Goal: Task Accomplishment & Management: Manage account settings

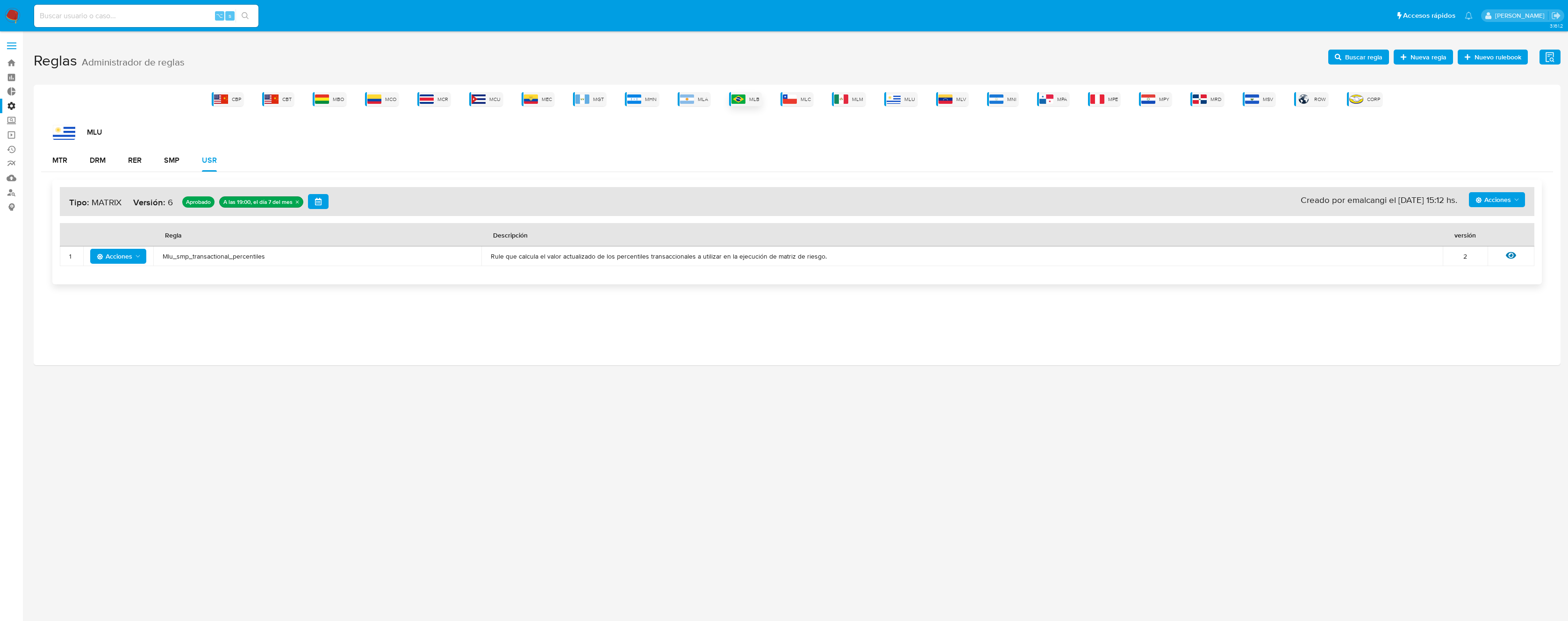
click at [752, 100] on span "MLB" at bounding box center [754, 99] width 10 height 7
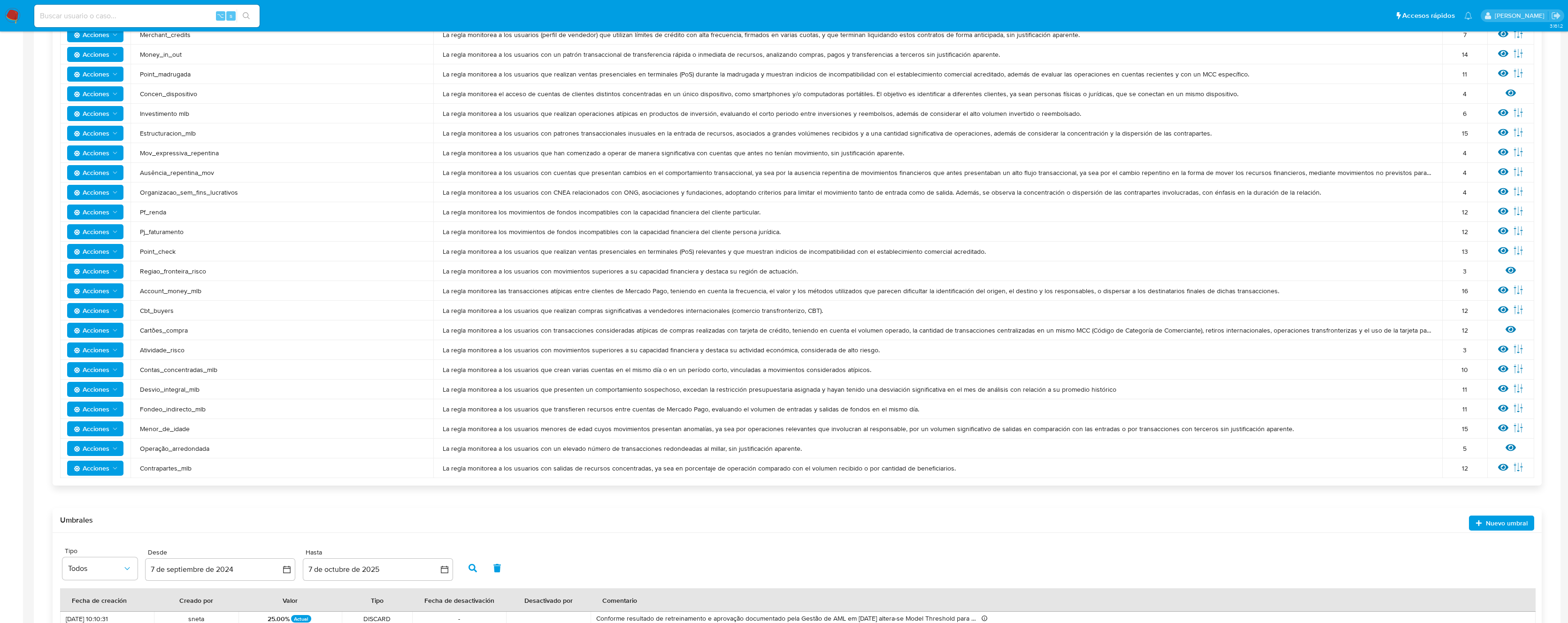
scroll to position [478, 0]
click at [171, 330] on span "Cartões_compra" at bounding box center [282, 331] width 284 height 9
click at [1509, 330] on icon at bounding box center [1510, 330] width 10 height 7
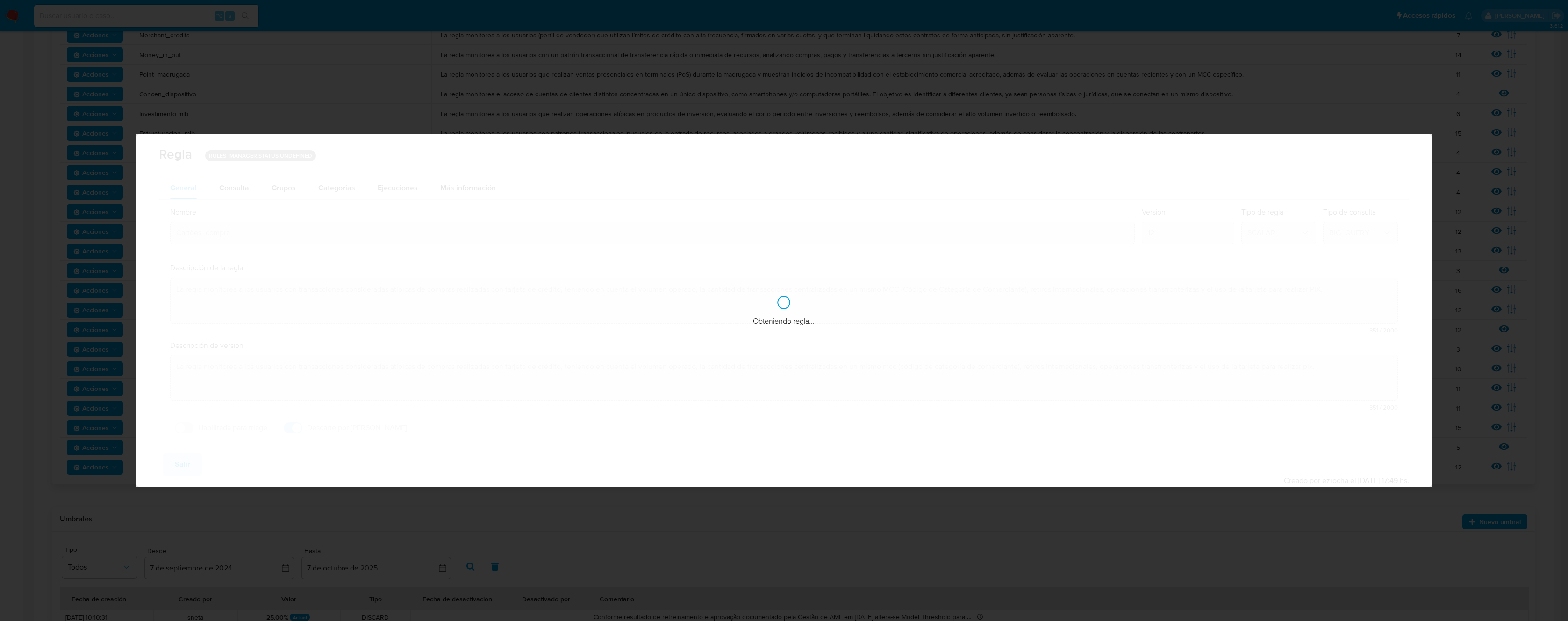
checkbox input "true"
click at [197, 456] on button "Salir" at bounding box center [182, 464] width 40 height 22
type input "1"
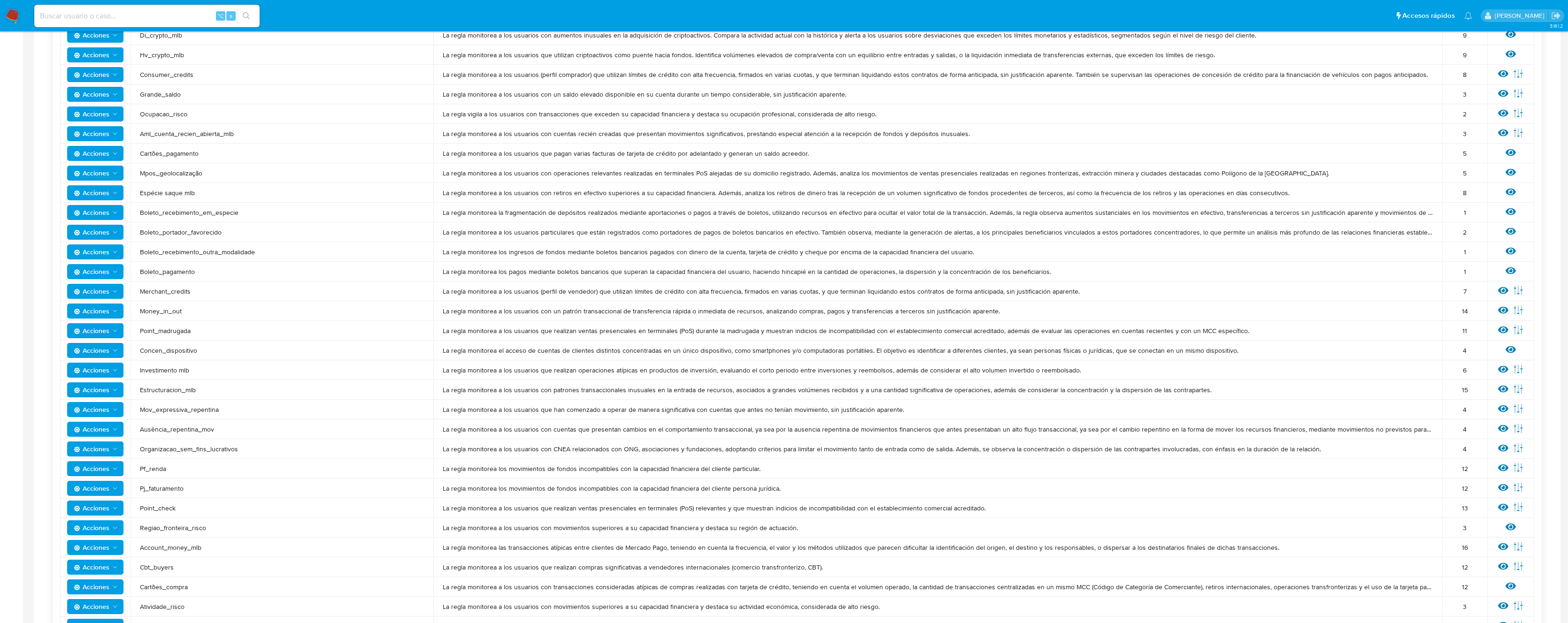
scroll to position [0, 0]
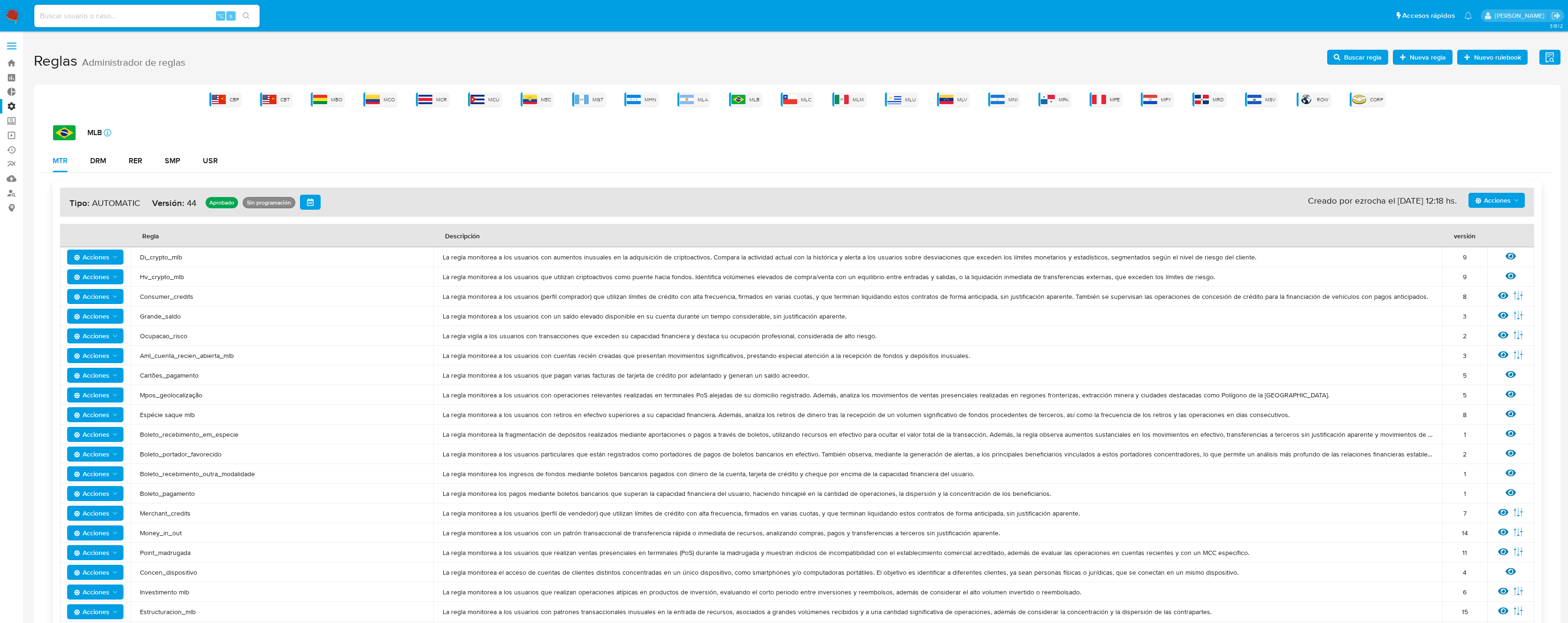
click at [1352, 55] on span "Buscar regla" at bounding box center [1363, 57] width 38 height 15
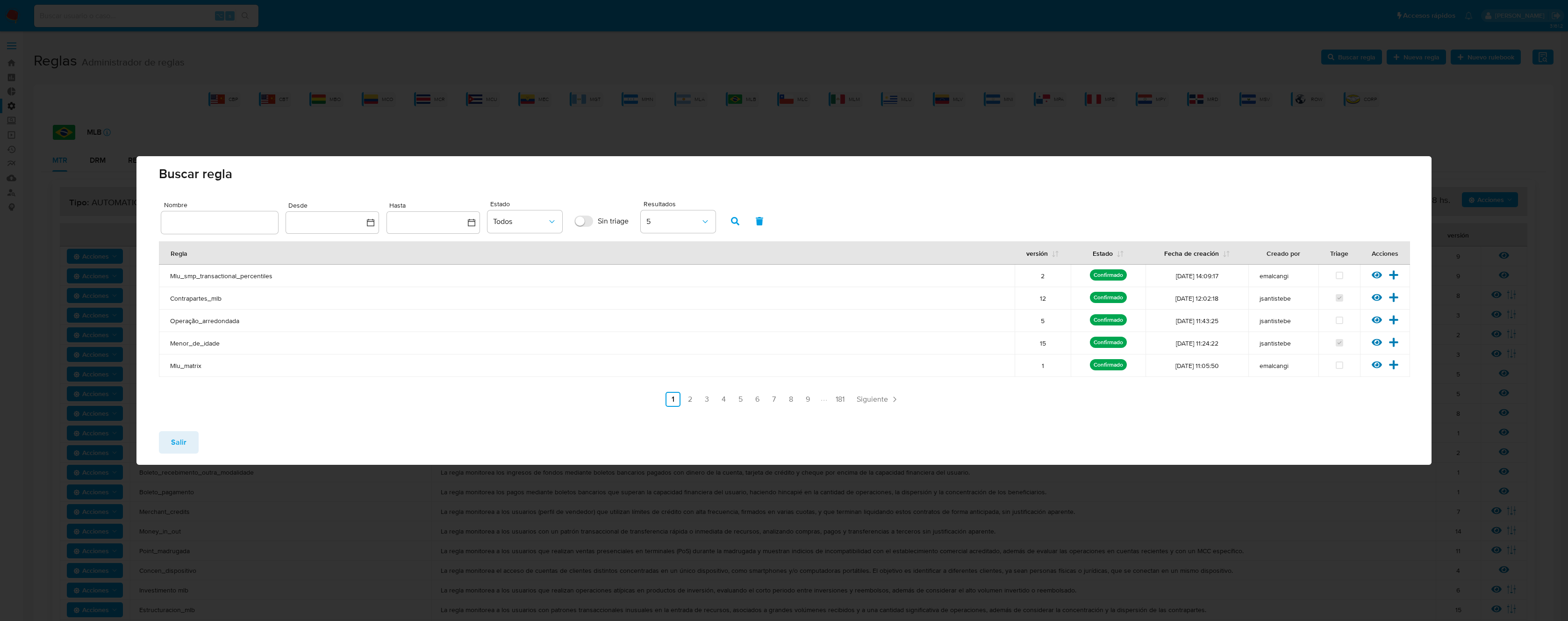
click at [245, 223] on input "text" at bounding box center [219, 222] width 117 height 12
click at [740, 221] on icon "button" at bounding box center [735, 221] width 9 height 9
click at [250, 219] on input "text" at bounding box center [219, 222] width 117 height 12
click at [202, 443] on div "Salir" at bounding box center [783, 444] width 1295 height 41
click at [169, 446] on button "Salir" at bounding box center [178, 442] width 40 height 22
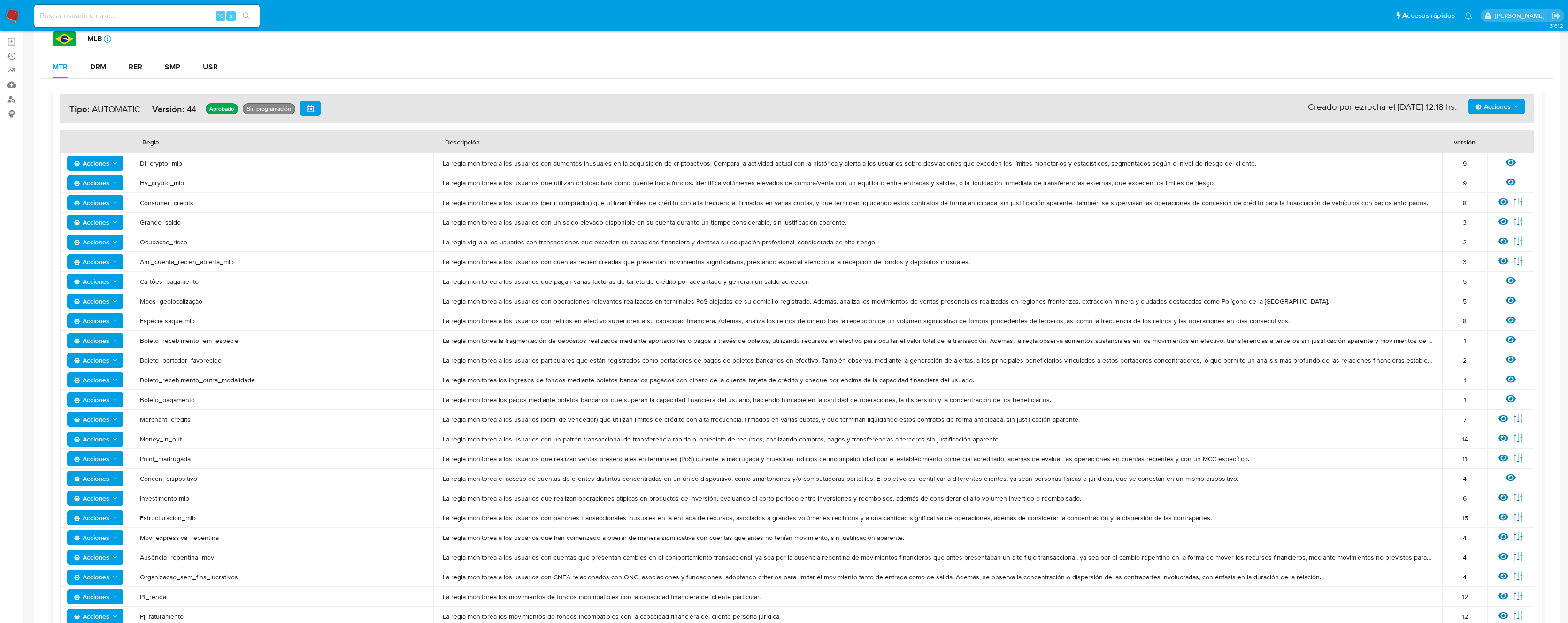
scroll to position [446, 0]
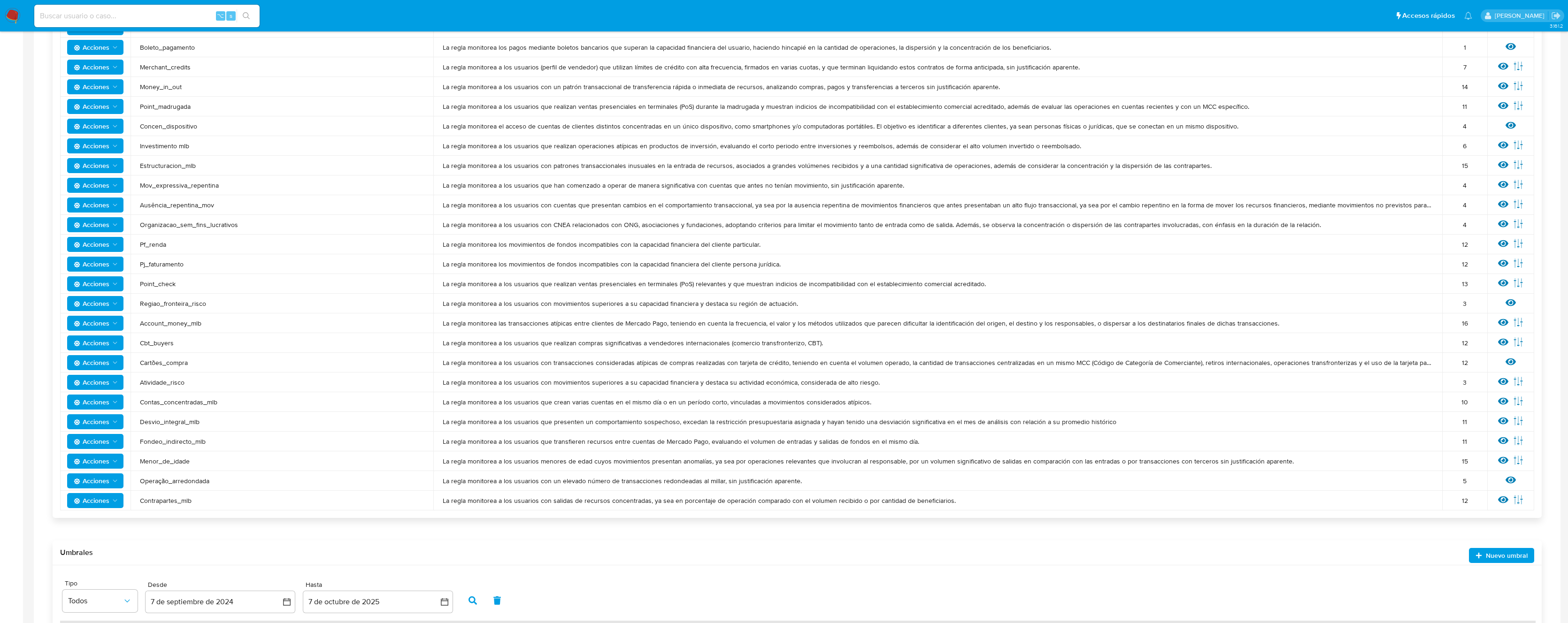
click at [163, 366] on span "Cartões_compra" at bounding box center [282, 362] width 284 height 9
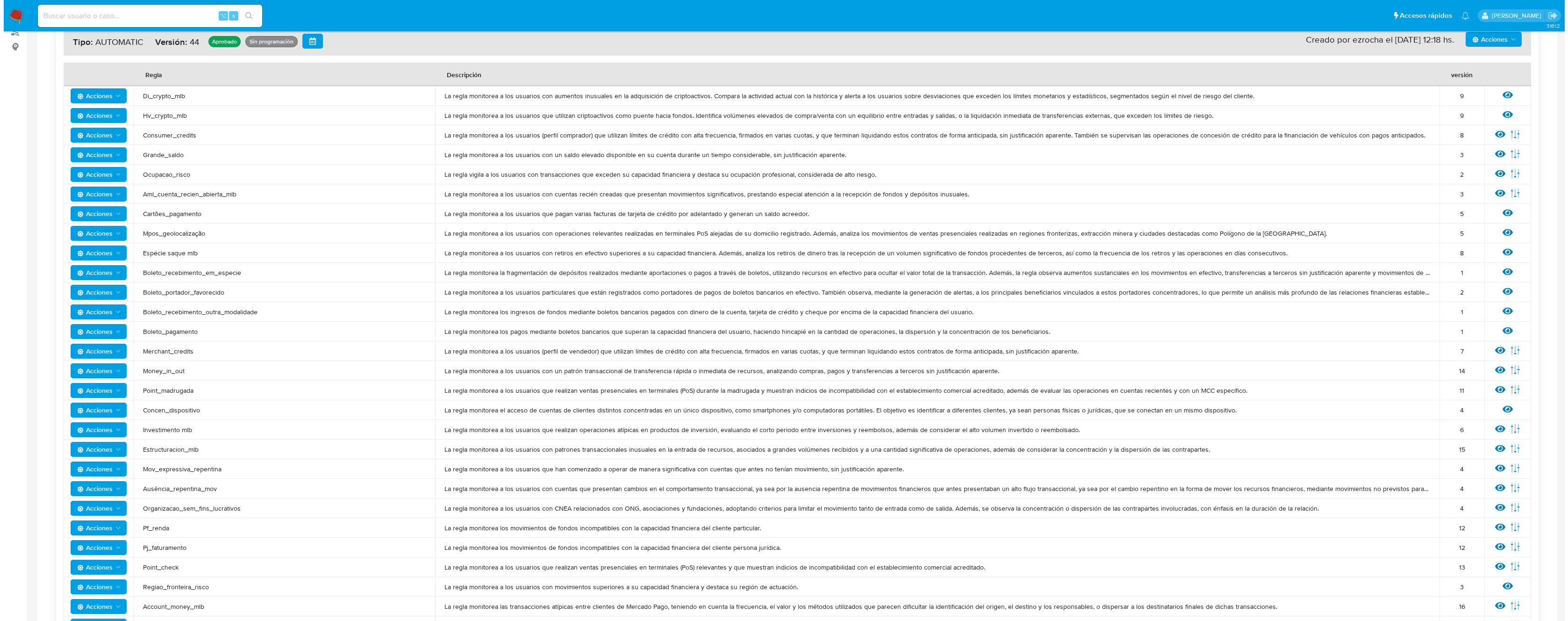
scroll to position [0, 0]
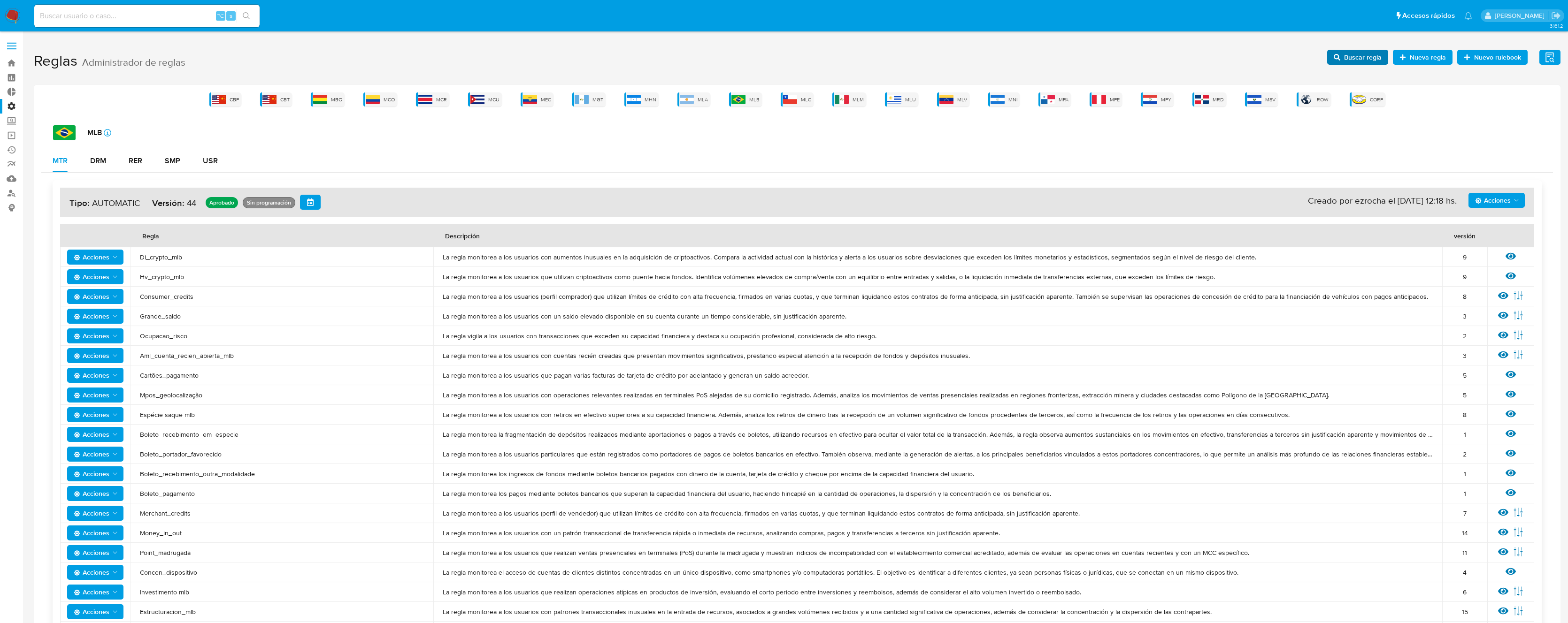
click at [1342, 49] on button "Buscar regla" at bounding box center [1358, 57] width 61 height 15
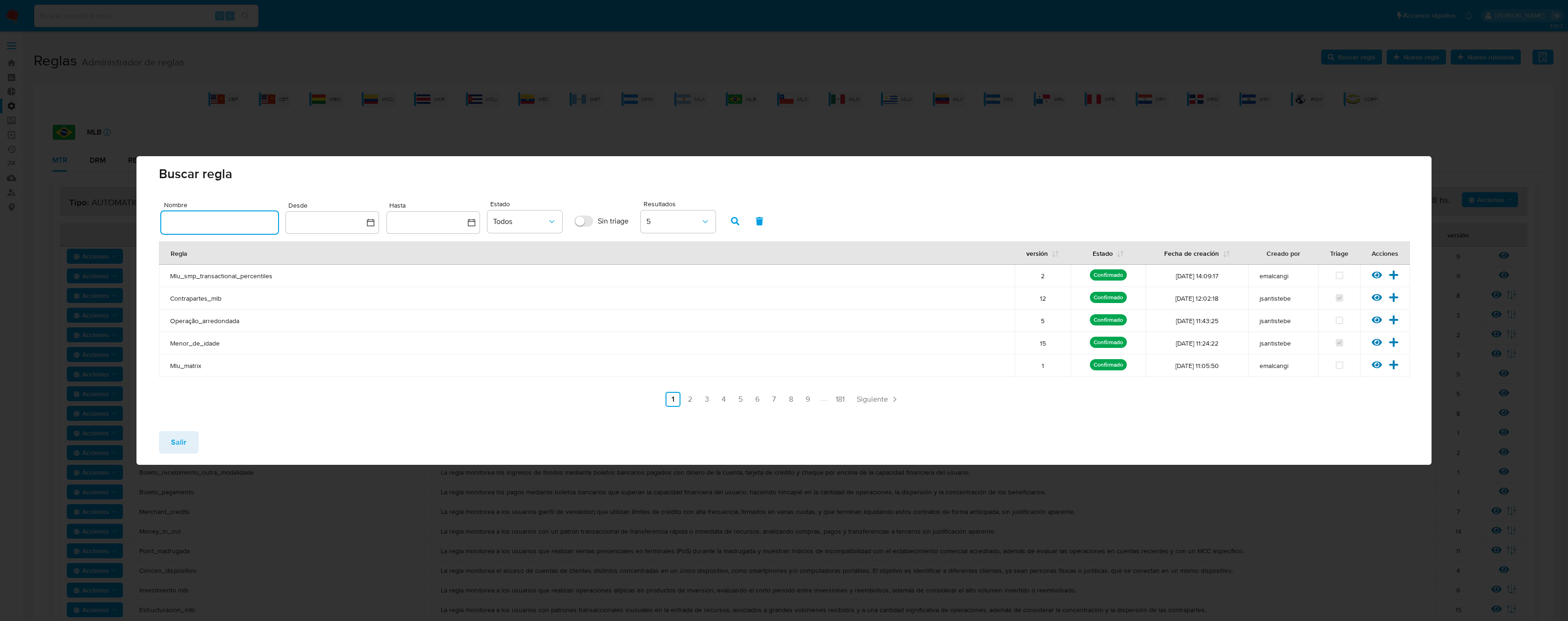
click at [203, 219] on input "text" at bounding box center [219, 222] width 117 height 12
click at [738, 218] on icon "button" at bounding box center [735, 221] width 9 height 9
click at [197, 232] on div at bounding box center [219, 222] width 117 height 22
click at [207, 221] on input "text" at bounding box center [219, 222] width 117 height 12
click at [210, 218] on input "text" at bounding box center [219, 222] width 117 height 12
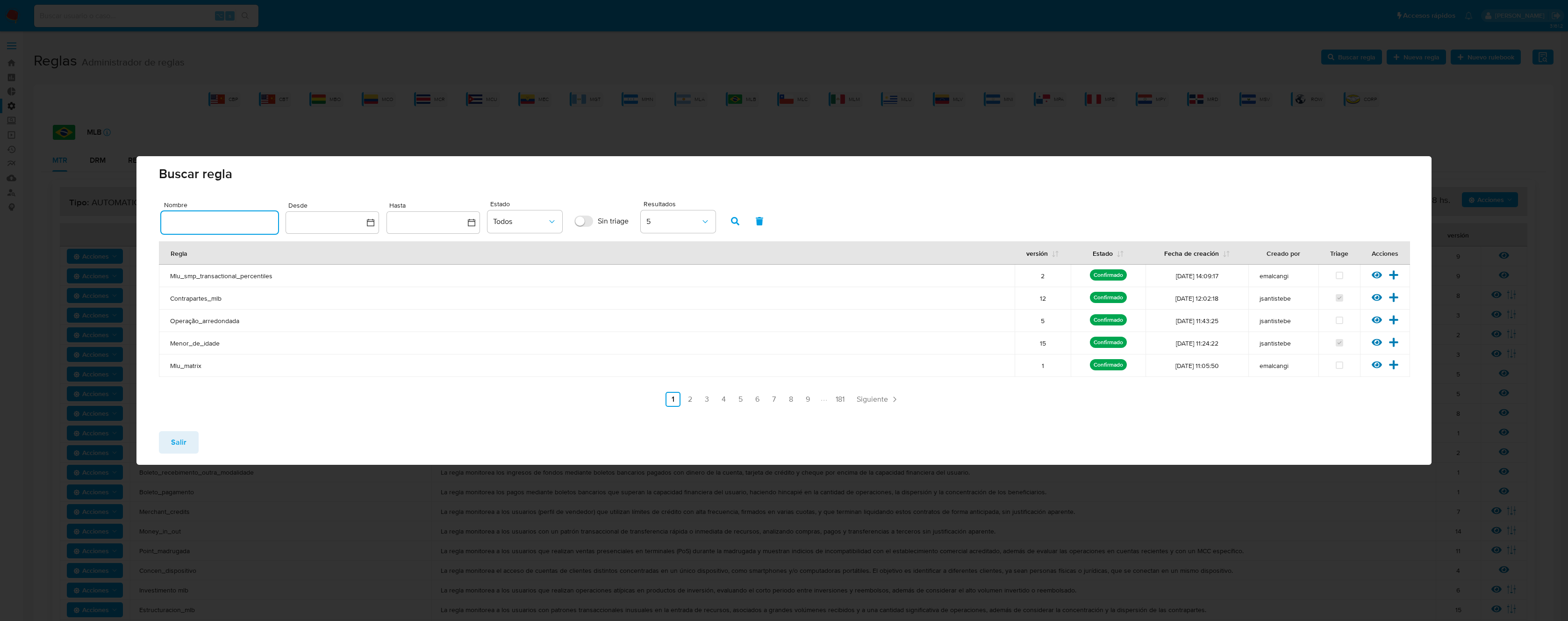
click at [210, 218] on input "text" at bounding box center [219, 222] width 117 height 12
click at [209, 218] on input "text" at bounding box center [219, 222] width 117 height 12
drag, startPoint x: 164, startPoint y: 221, endPoint x: 117, endPoint y: 216, distance: 47.3
click at [114, 216] on div "Buscar regla Nombre asdasd Desde Hasta Estado Todos Sin triage Resultados 5 Reg…" at bounding box center [784, 310] width 1568 height 621
click at [228, 220] on input "asdasd" at bounding box center [219, 222] width 117 height 12
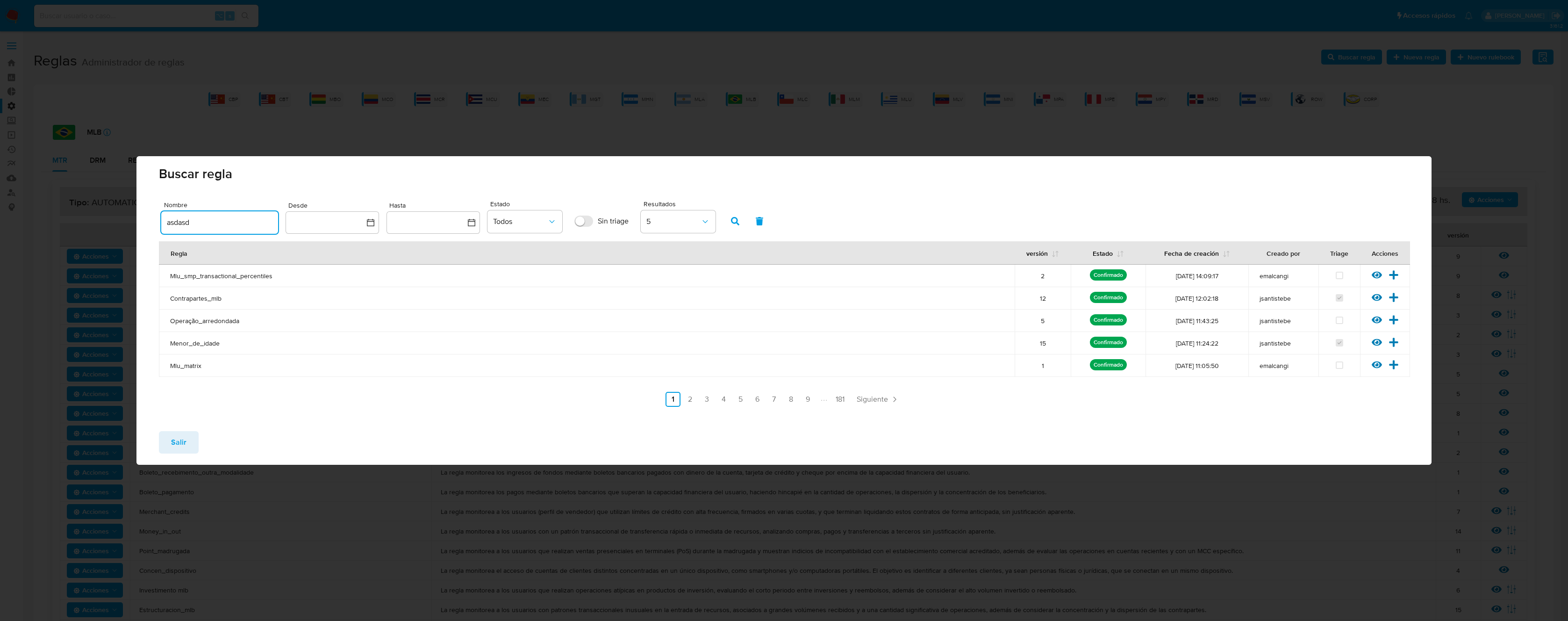
paste input "Cartoes_compra"
type input "Cartoes_compra"
click at [734, 219] on icon "button" at bounding box center [735, 221] width 9 height 9
click at [1377, 321] on icon at bounding box center [1377, 320] width 10 height 10
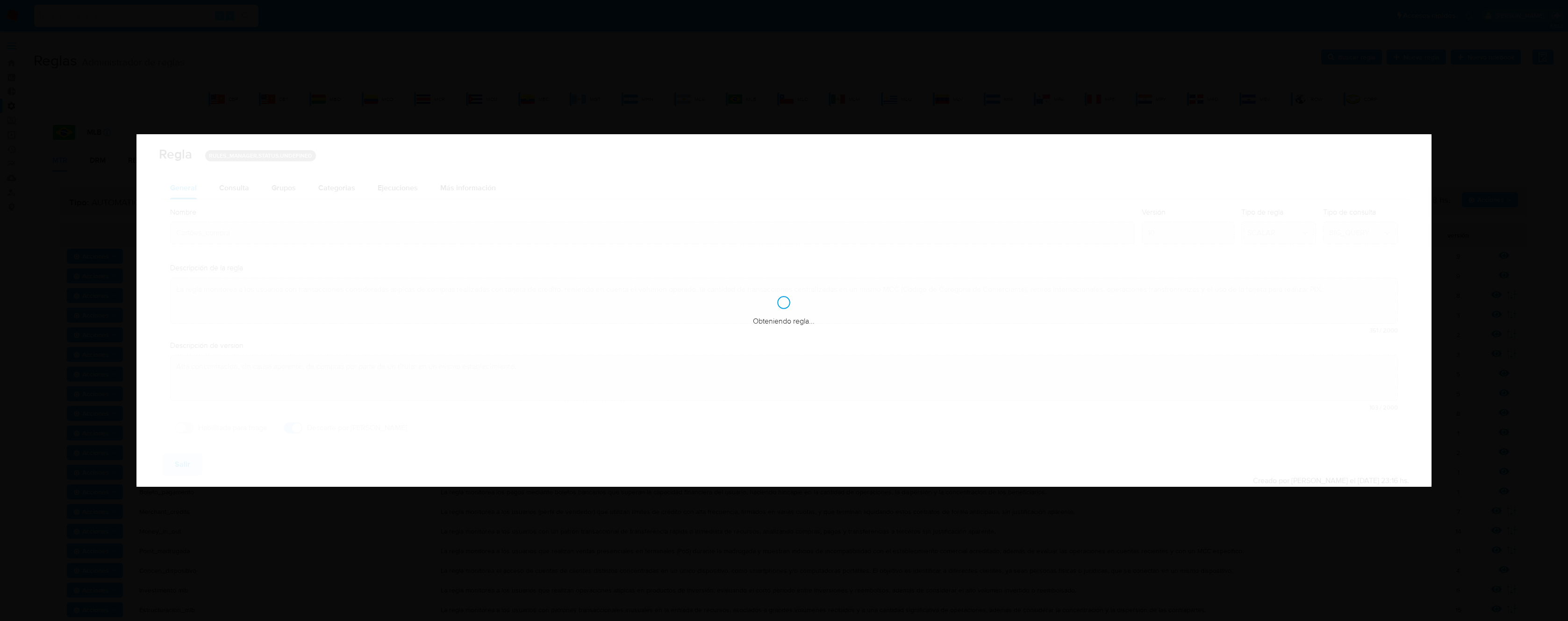
checkbox input "true"
click at [231, 191] on div "Consulta" at bounding box center [234, 188] width 30 height 7
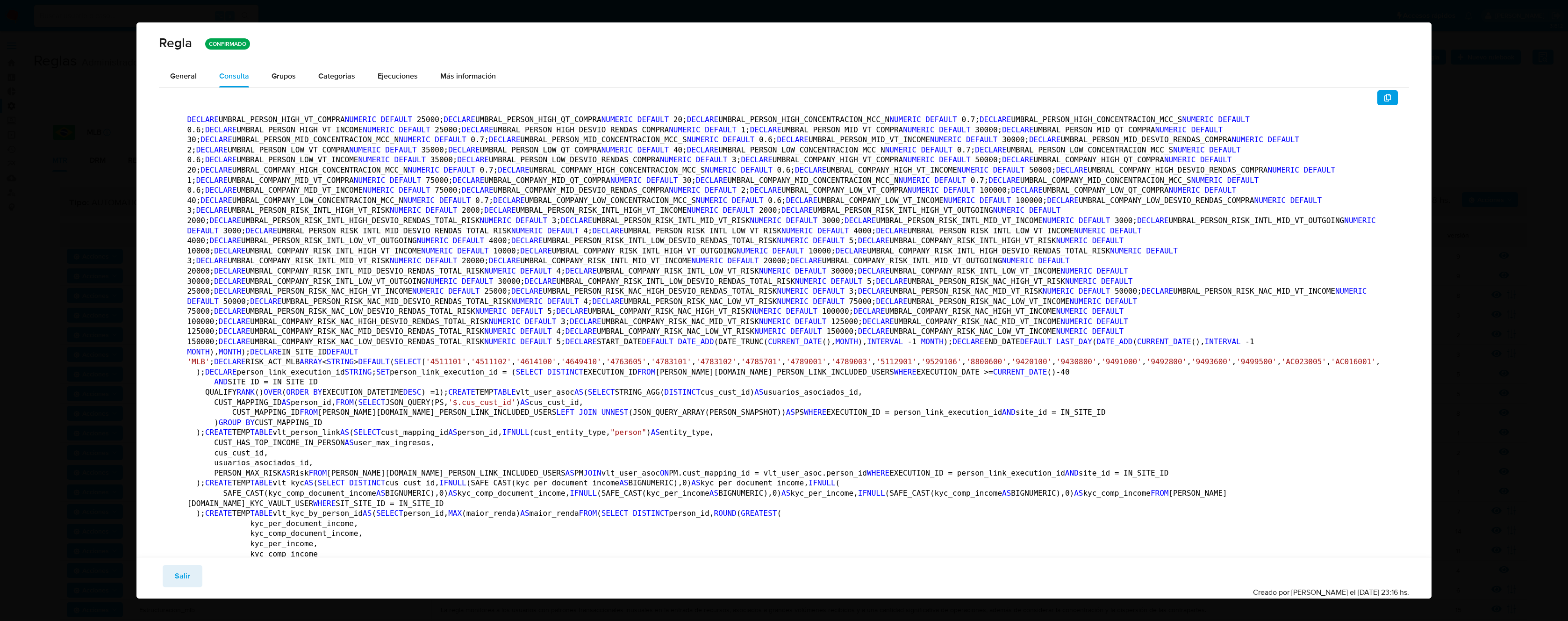
click at [193, 76] on span "General" at bounding box center [183, 75] width 27 height 11
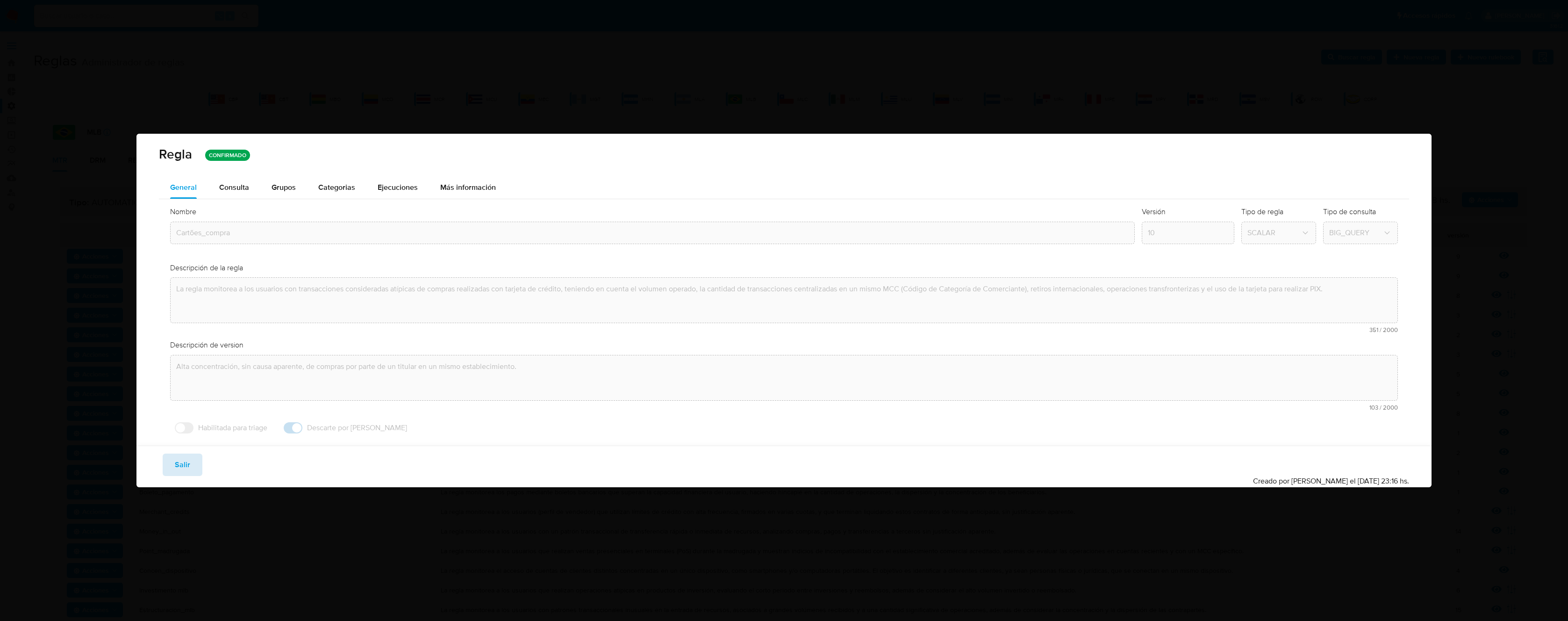
click at [189, 461] on span "Salir" at bounding box center [182, 464] width 15 height 20
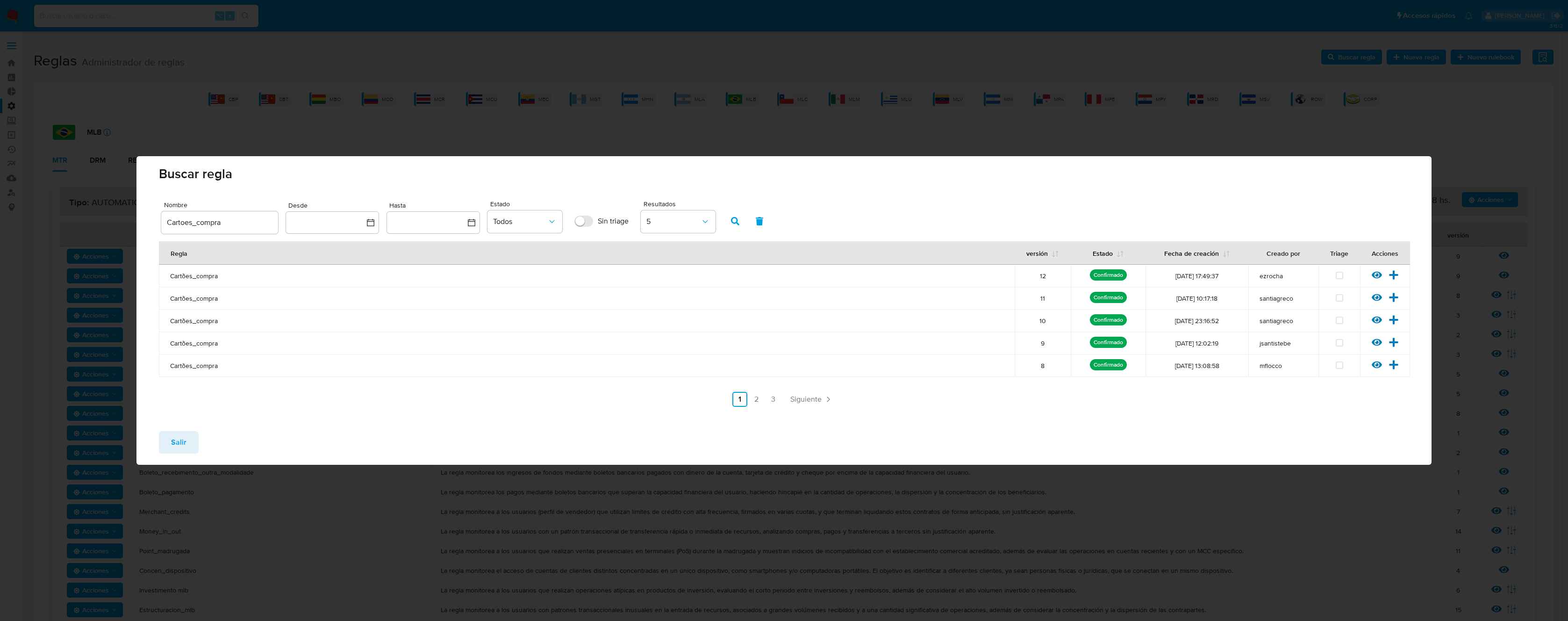
drag, startPoint x: 1205, startPoint y: 318, endPoint x: 1166, endPoint y: 320, distance: 39.1
click at [1166, 320] on span "[DATE] 23:16:52" at bounding box center [1197, 321] width 91 height 9
click at [185, 444] on span "Salir" at bounding box center [178, 443] width 15 height 20
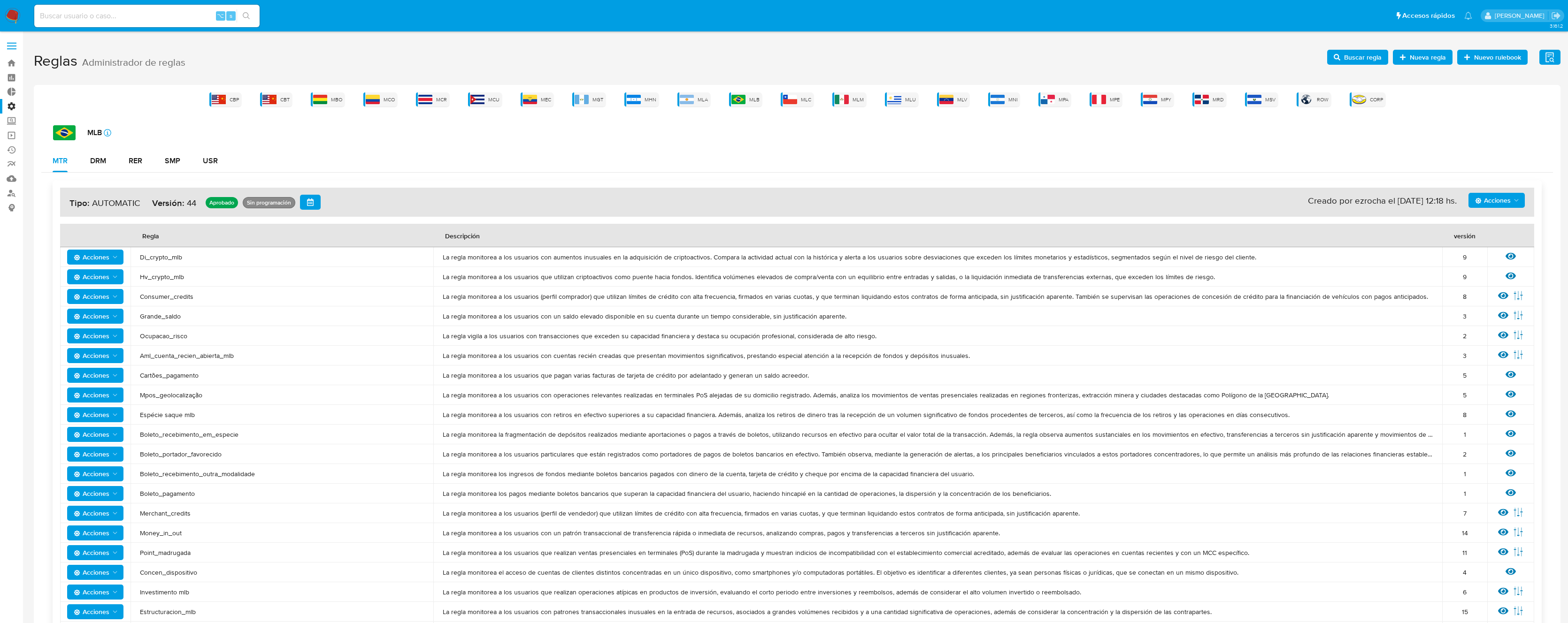
click at [1505, 194] on span "Acciones" at bounding box center [1492, 200] width 36 height 15
click at [1491, 287] on button "Ejecuciones" at bounding box center [1497, 291] width 84 height 23
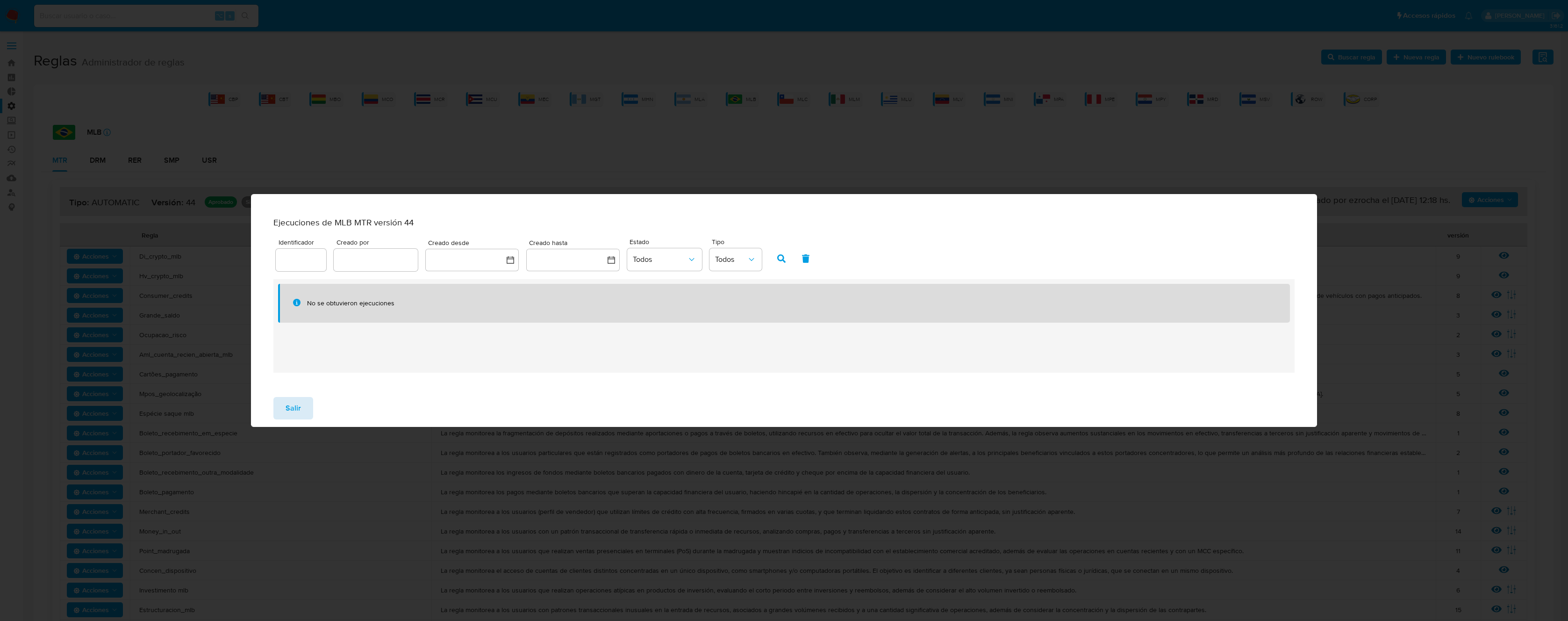
click at [288, 416] on span "Salir" at bounding box center [293, 408] width 15 height 20
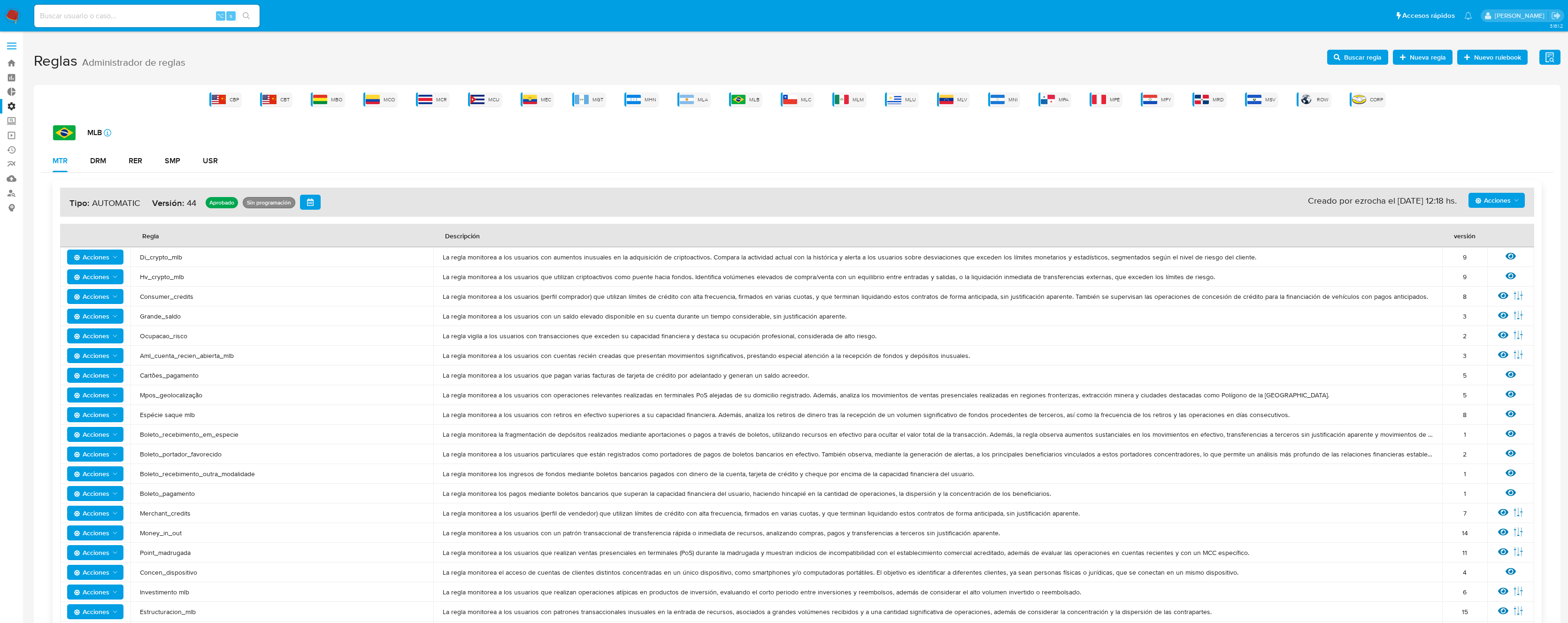
click at [1509, 197] on span "Acciones" at bounding box center [1492, 200] width 36 height 15
click at [1497, 249] on button "Ver historico" at bounding box center [1497, 246] width 84 height 23
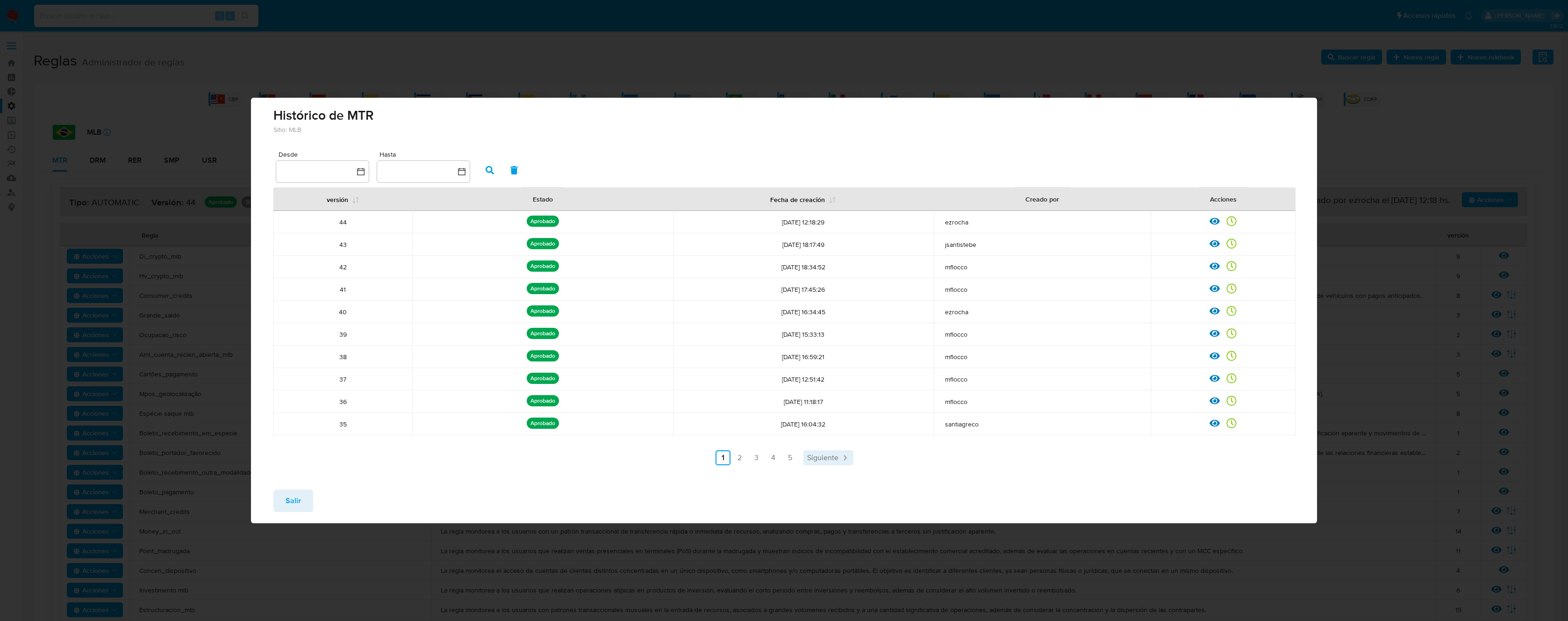
click at [829, 457] on span "Siguiente" at bounding box center [822, 458] width 31 height 7
click at [752, 460] on link "1" at bounding box center [748, 458] width 15 height 15
click at [1214, 424] on icon at bounding box center [1215, 423] width 10 height 7
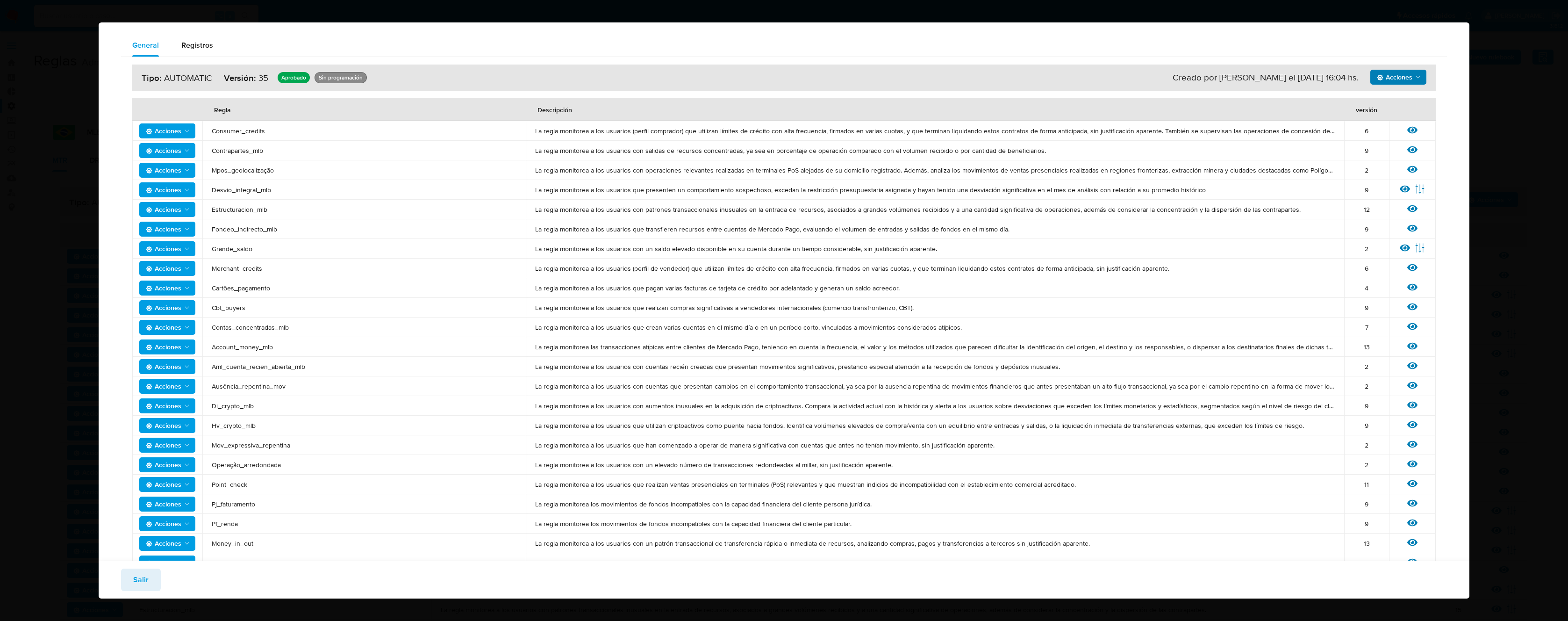
click at [1401, 79] on span "Acciones" at bounding box center [1395, 77] width 36 height 15
click at [1389, 102] on button "Ejecuciones" at bounding box center [1398, 100] width 84 height 22
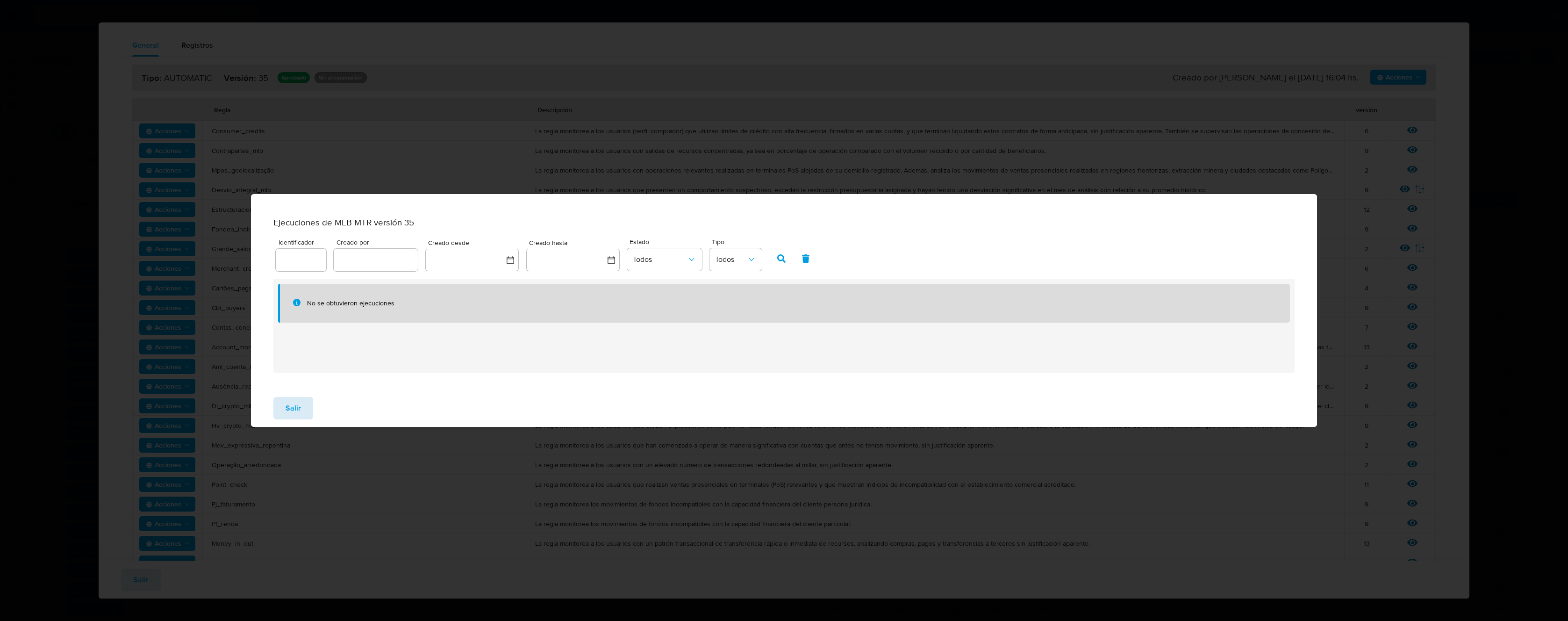
click at [294, 407] on span "Salir" at bounding box center [293, 408] width 15 height 20
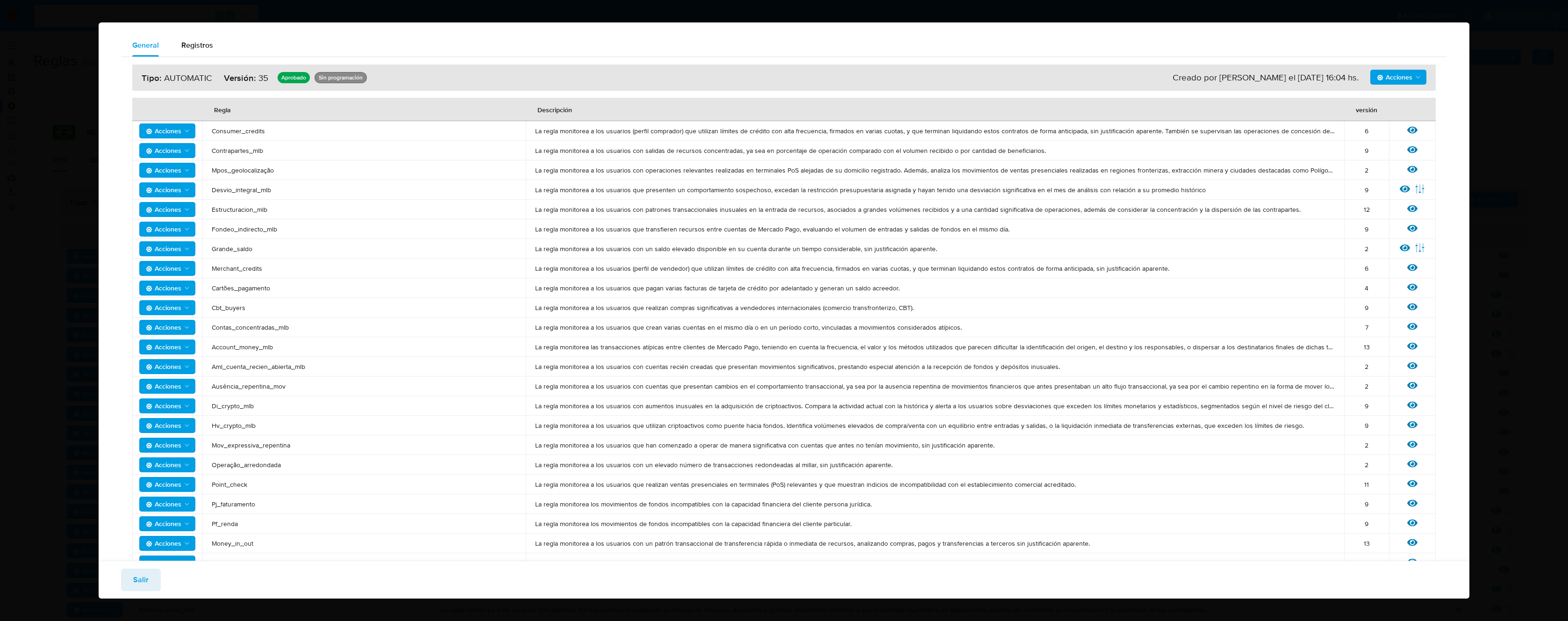
click at [150, 575] on button "Salir" at bounding box center [141, 580] width 40 height 22
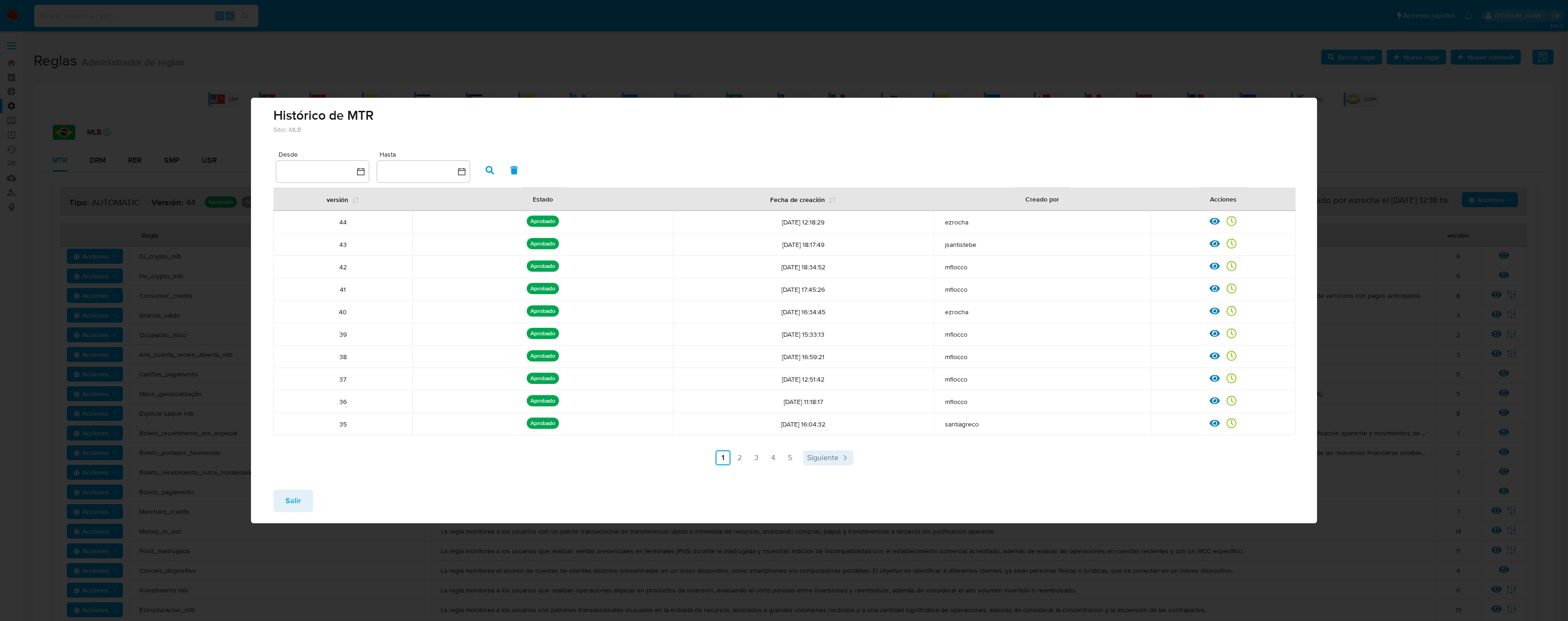
click at [833, 459] on span "Siguiente" at bounding box center [822, 458] width 31 height 7
click at [1215, 223] on icon at bounding box center [1215, 221] width 10 height 10
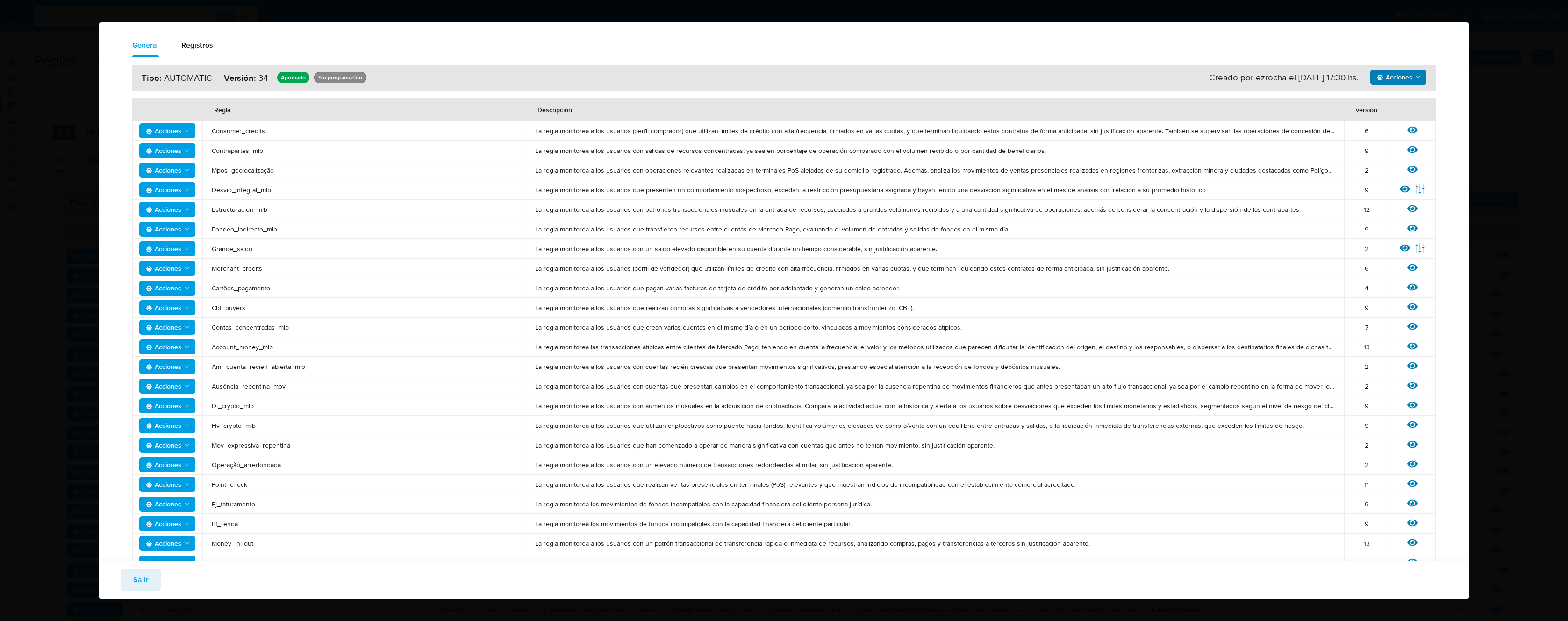
click at [1400, 74] on span "Acciones" at bounding box center [1395, 77] width 36 height 15
click at [1388, 101] on button "Ejecuciones" at bounding box center [1398, 100] width 84 height 22
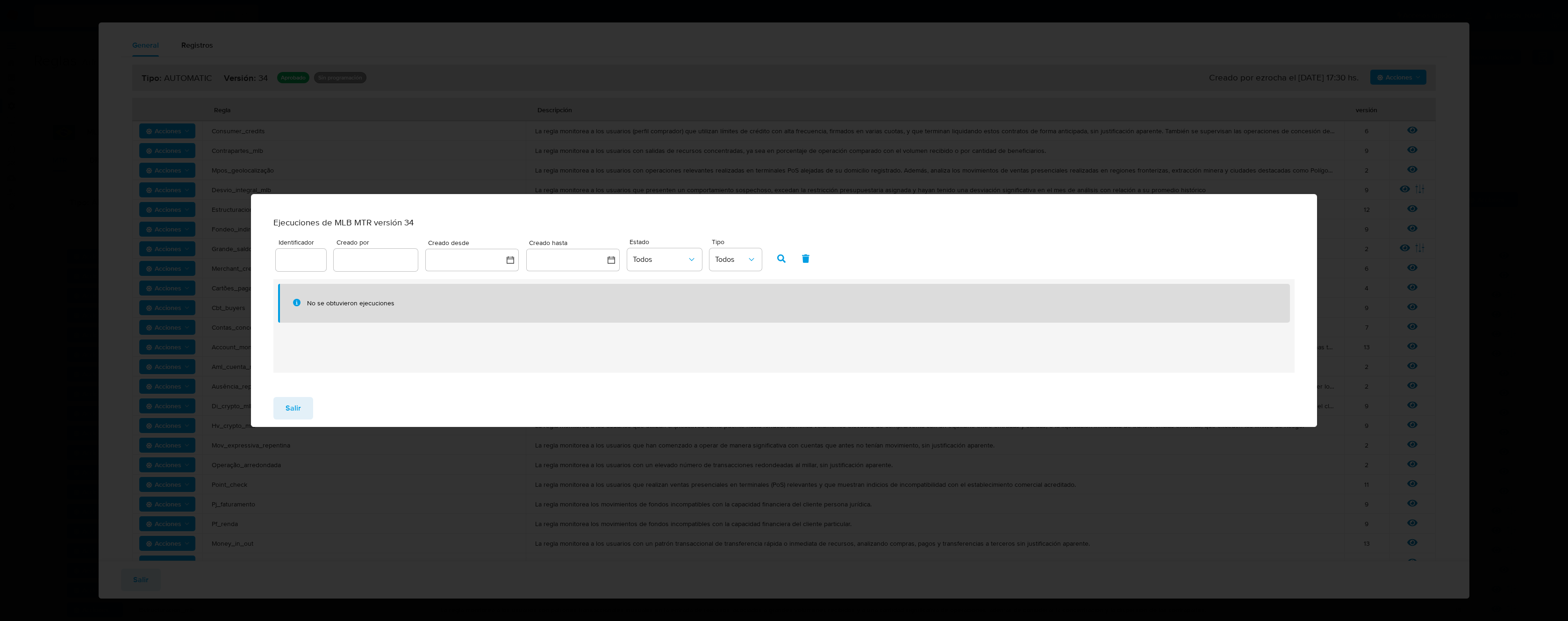
drag, startPoint x: 283, startPoint y: 414, endPoint x: 292, endPoint y: 419, distance: 10.3
click at [286, 416] on button "Salir" at bounding box center [293, 408] width 40 height 22
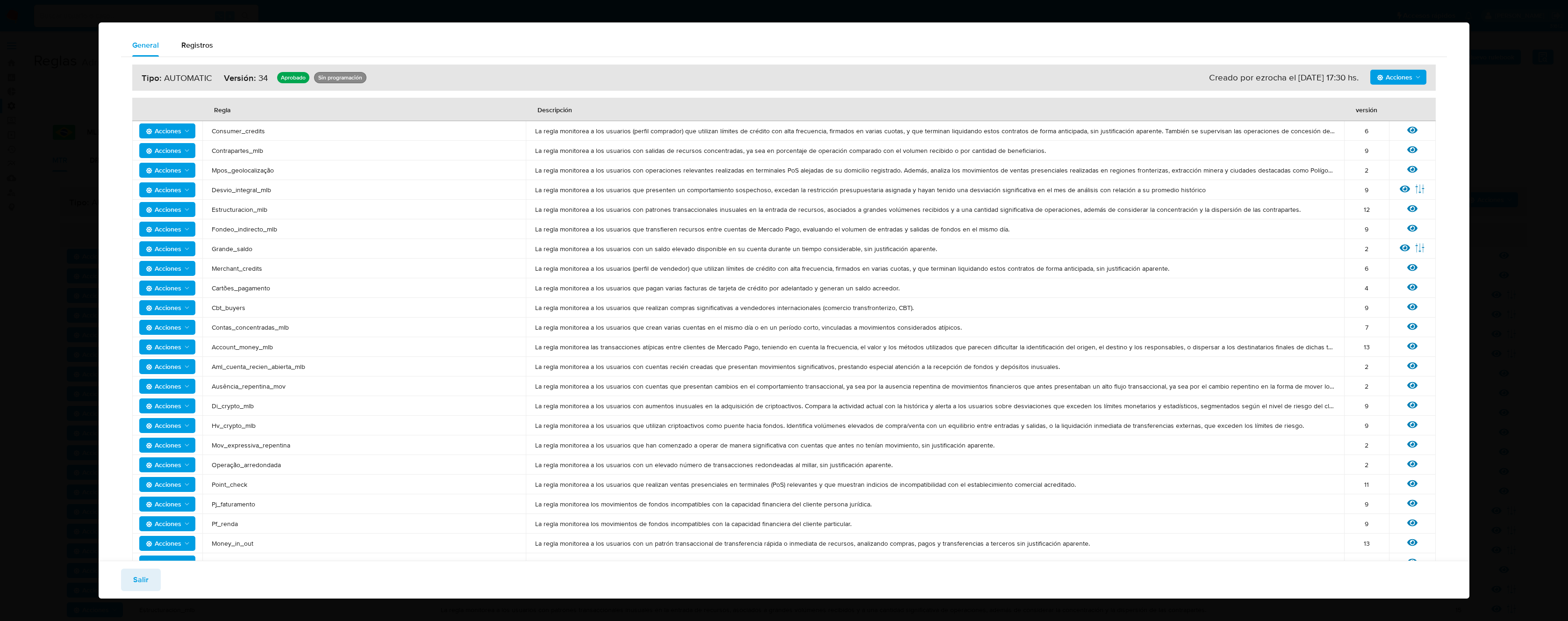
drag, startPoint x: 152, startPoint y: 583, endPoint x: 173, endPoint y: 578, distance: 21.6
click at [153, 582] on button "Salir" at bounding box center [141, 580] width 40 height 22
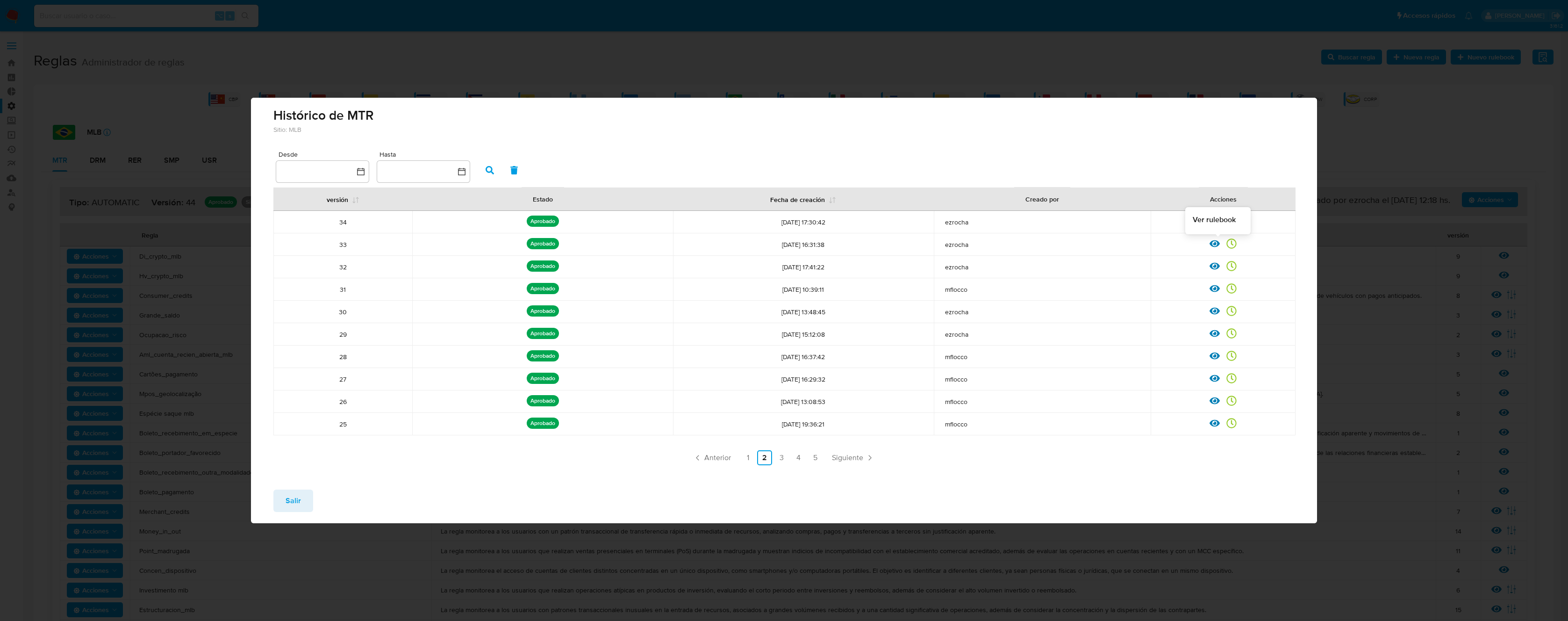
click at [1214, 243] on icon at bounding box center [1215, 244] width 10 height 7
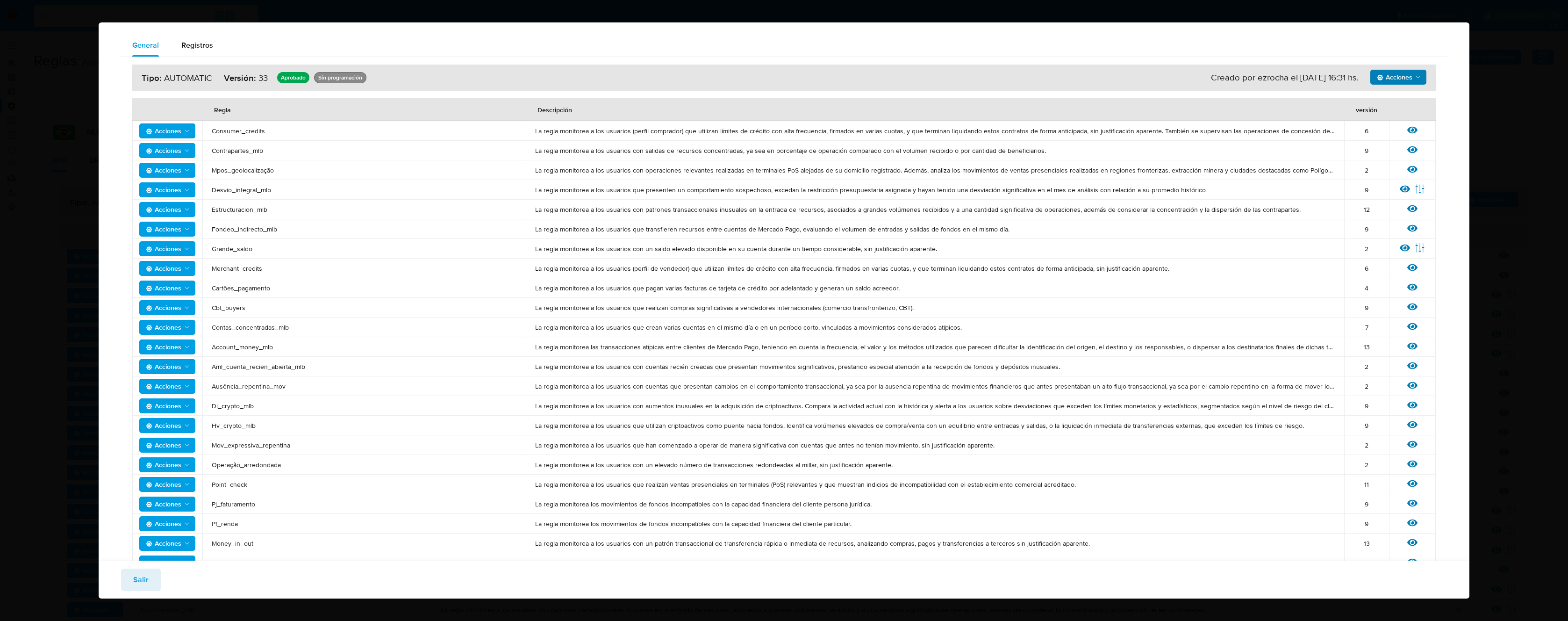
click at [1403, 75] on span "Acciones" at bounding box center [1395, 77] width 36 height 15
click at [1385, 103] on button "Ejecuciones" at bounding box center [1398, 100] width 84 height 22
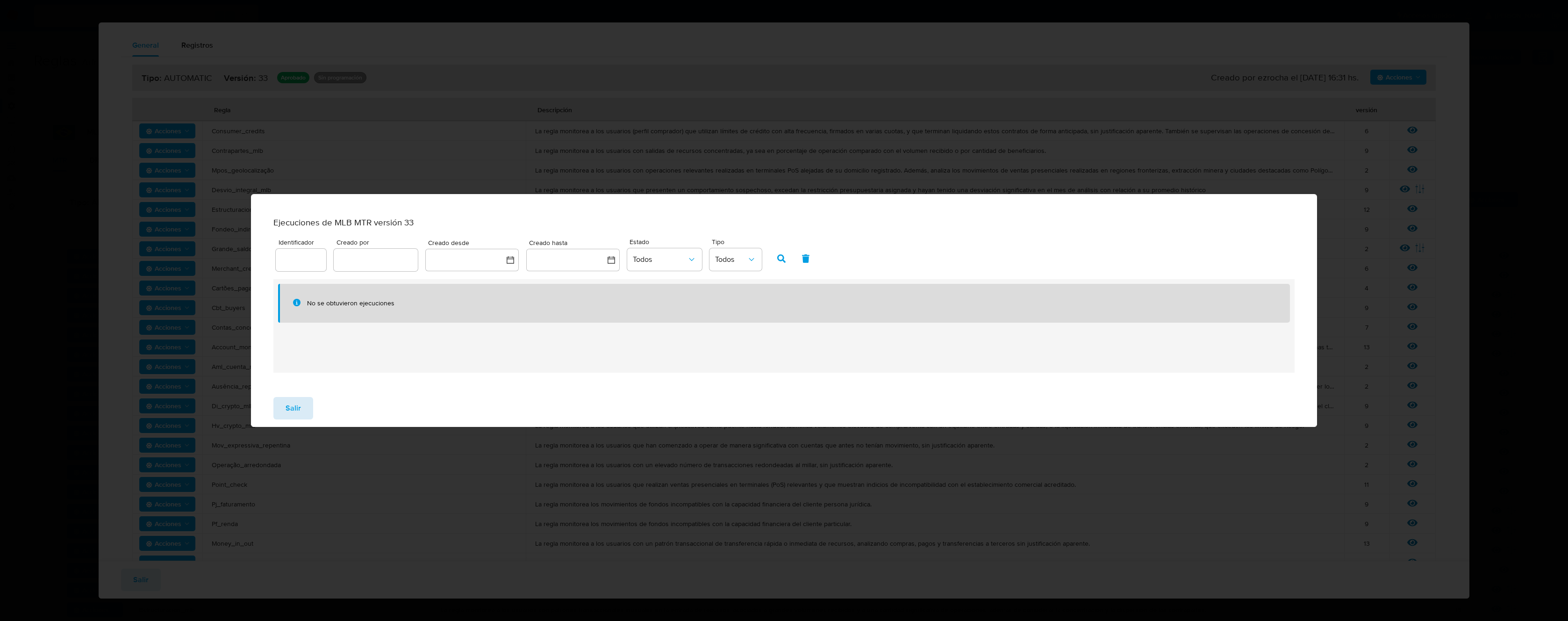
click at [287, 415] on span "Salir" at bounding box center [293, 408] width 15 height 20
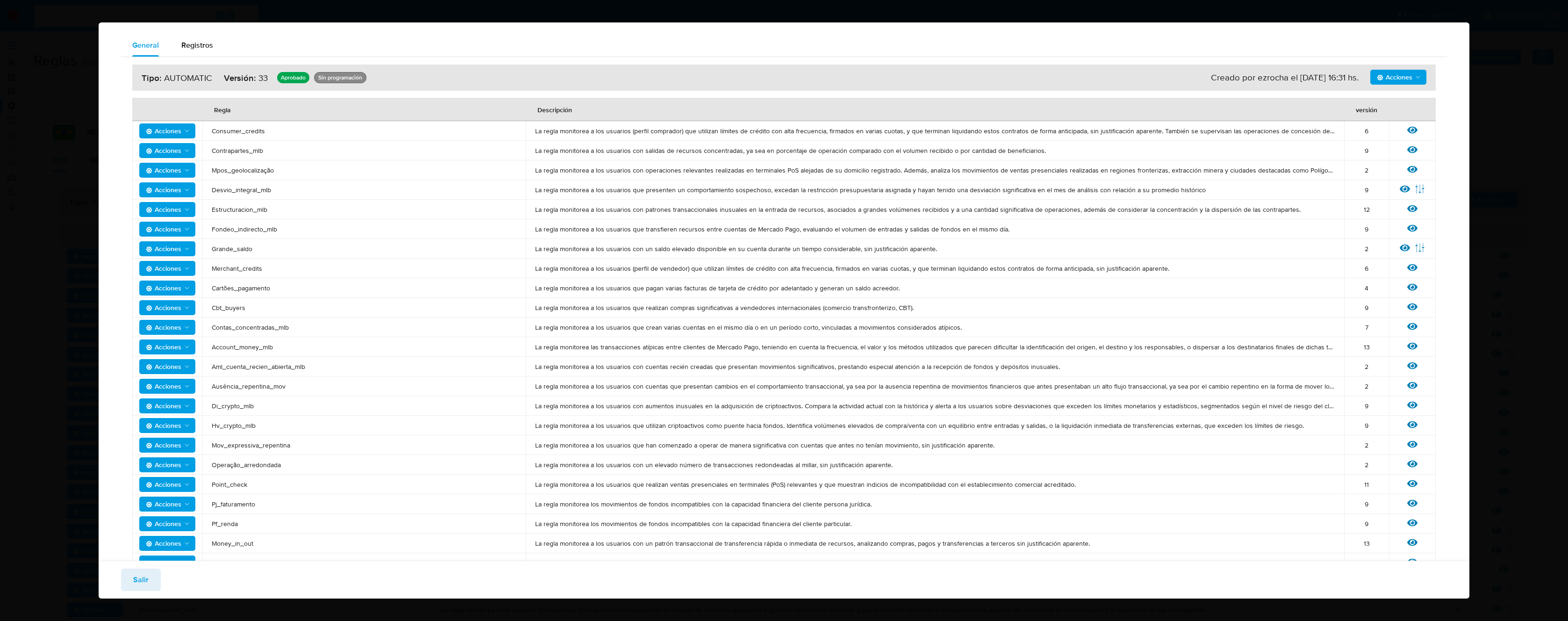
click at [140, 572] on span "Salir" at bounding box center [141, 580] width 15 height 20
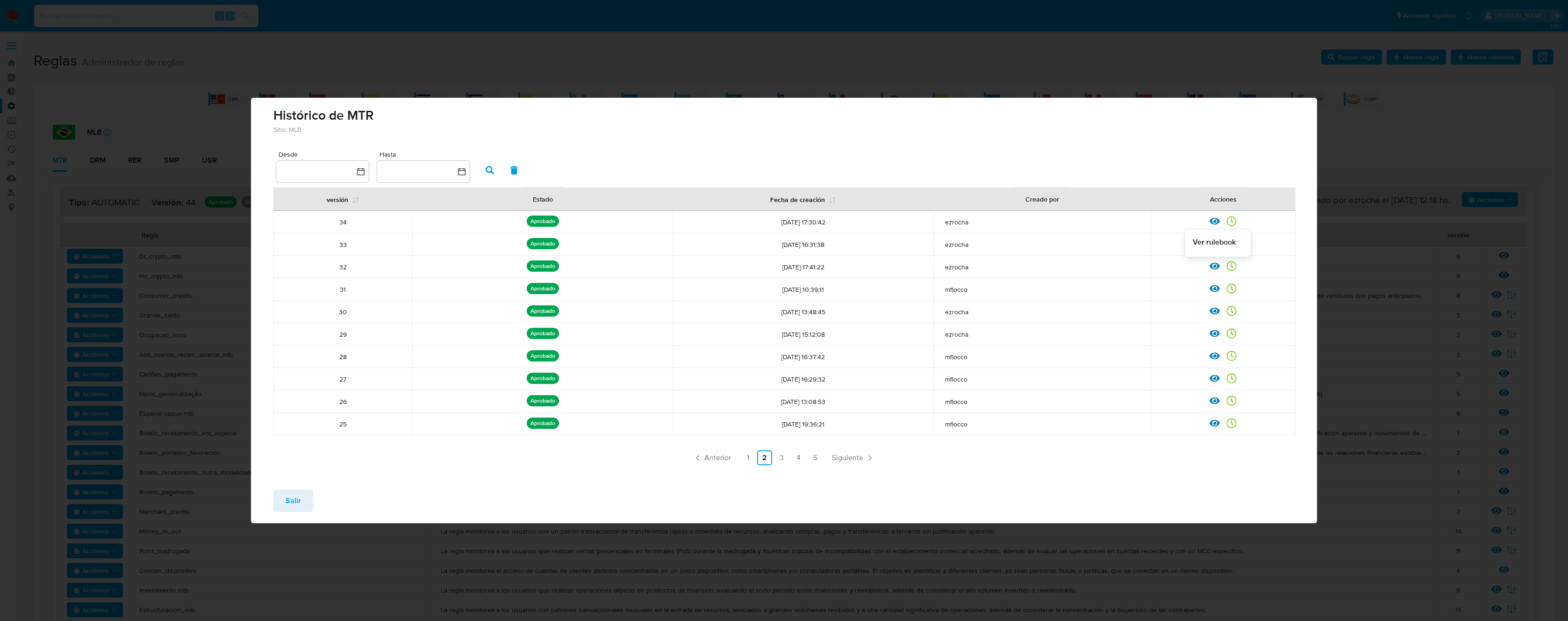
click at [1214, 265] on icon at bounding box center [1215, 266] width 10 height 10
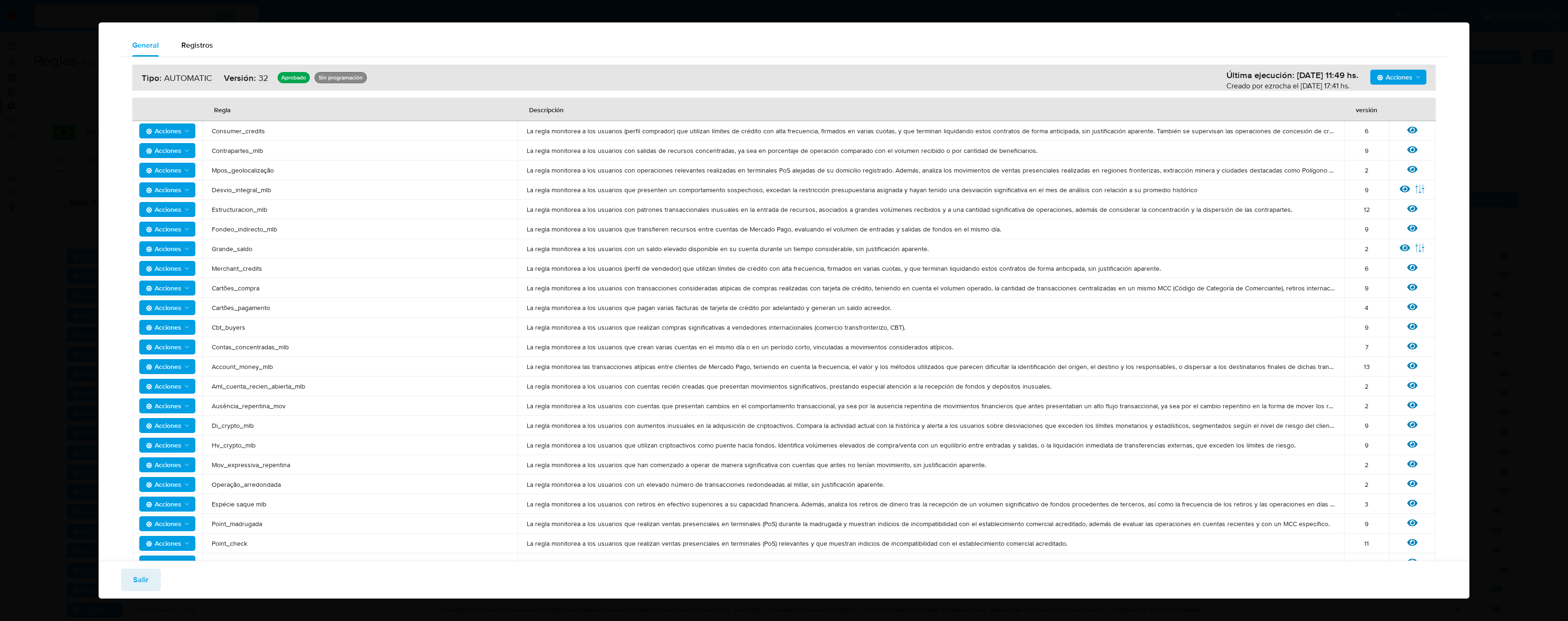
click at [1384, 65] on div "Acciones Última ejecución: [DATE] 11:49 hs. Creado por ezrocha el [DATE] 17:41 …" at bounding box center [783, 78] width 1303 height 26
click at [1387, 73] on span "Acciones" at bounding box center [1395, 77] width 36 height 15
click at [1377, 101] on button "Ejecuciones" at bounding box center [1398, 100] width 84 height 22
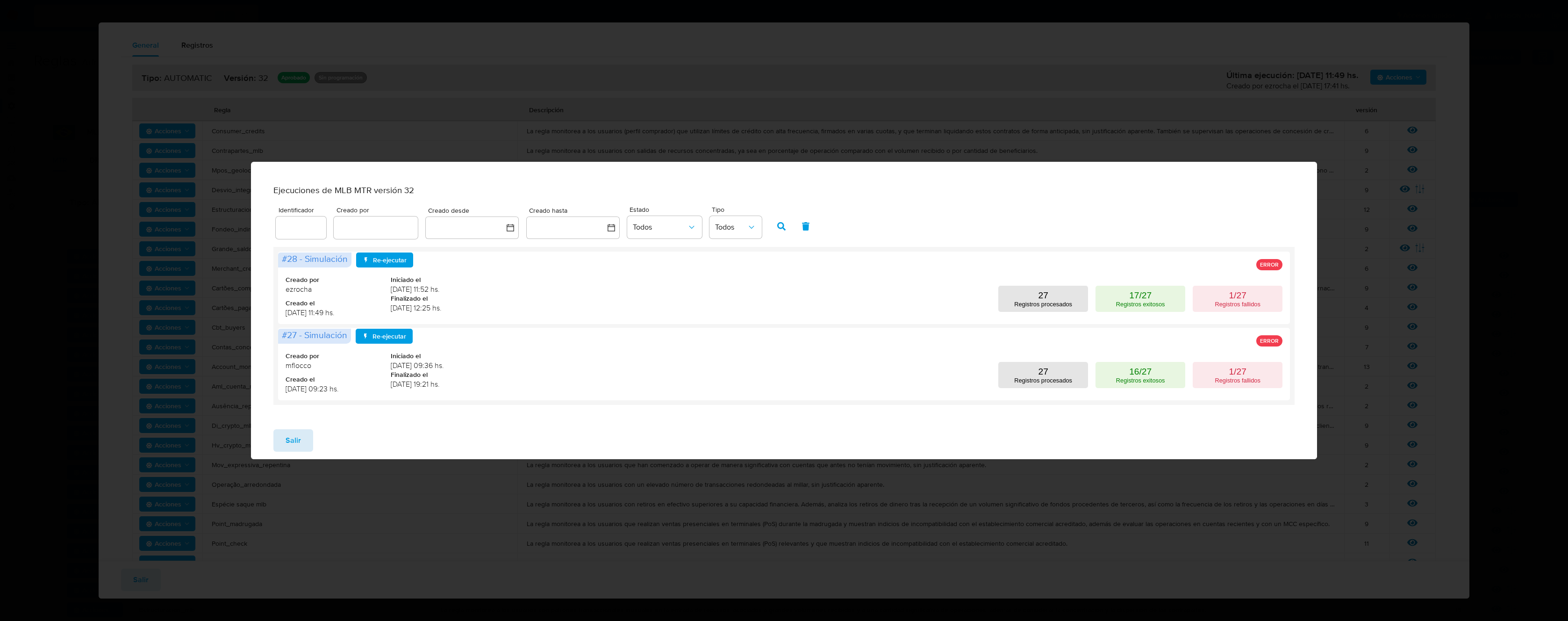
click at [292, 446] on span "Salir" at bounding box center [293, 440] width 15 height 20
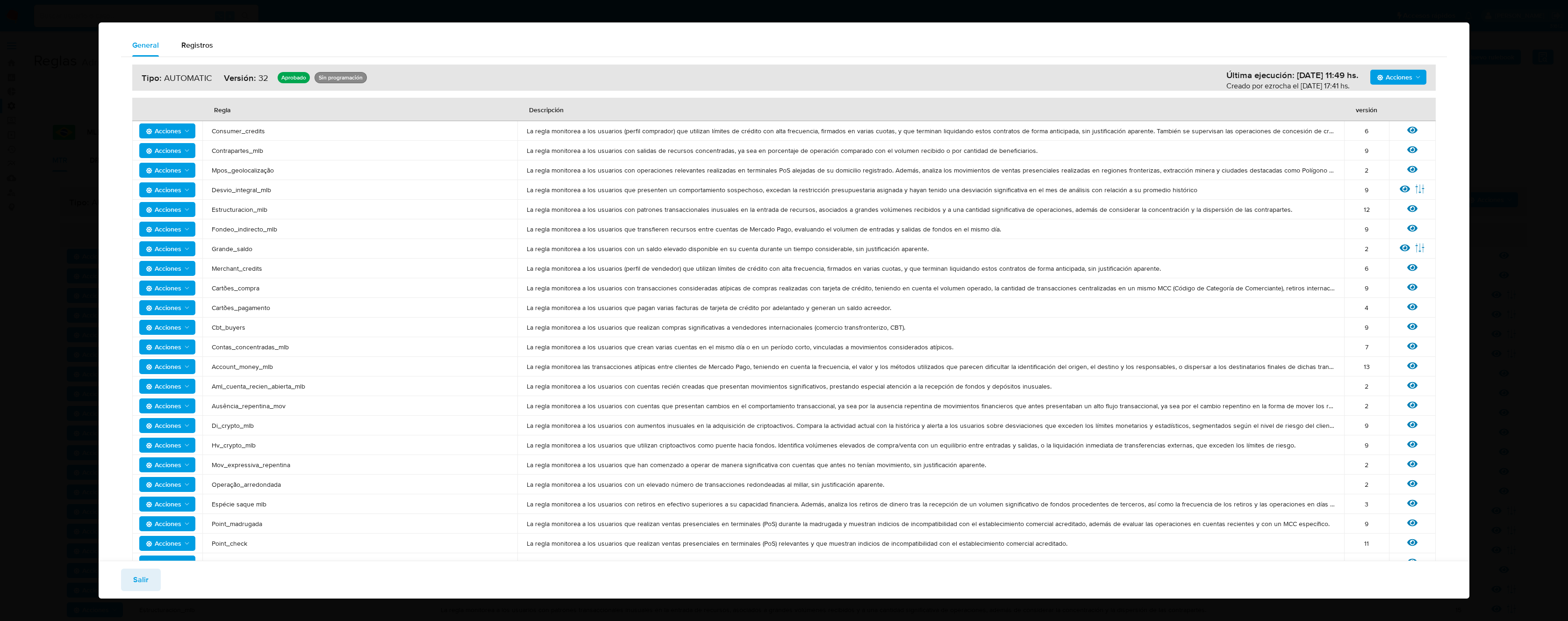
drag, startPoint x: 183, startPoint y: 569, endPoint x: 173, endPoint y: 575, distance: 11.7
click at [178, 572] on div "Salir" at bounding box center [784, 580] width 1371 height 38
click at [141, 573] on span "Salir" at bounding box center [141, 580] width 15 height 20
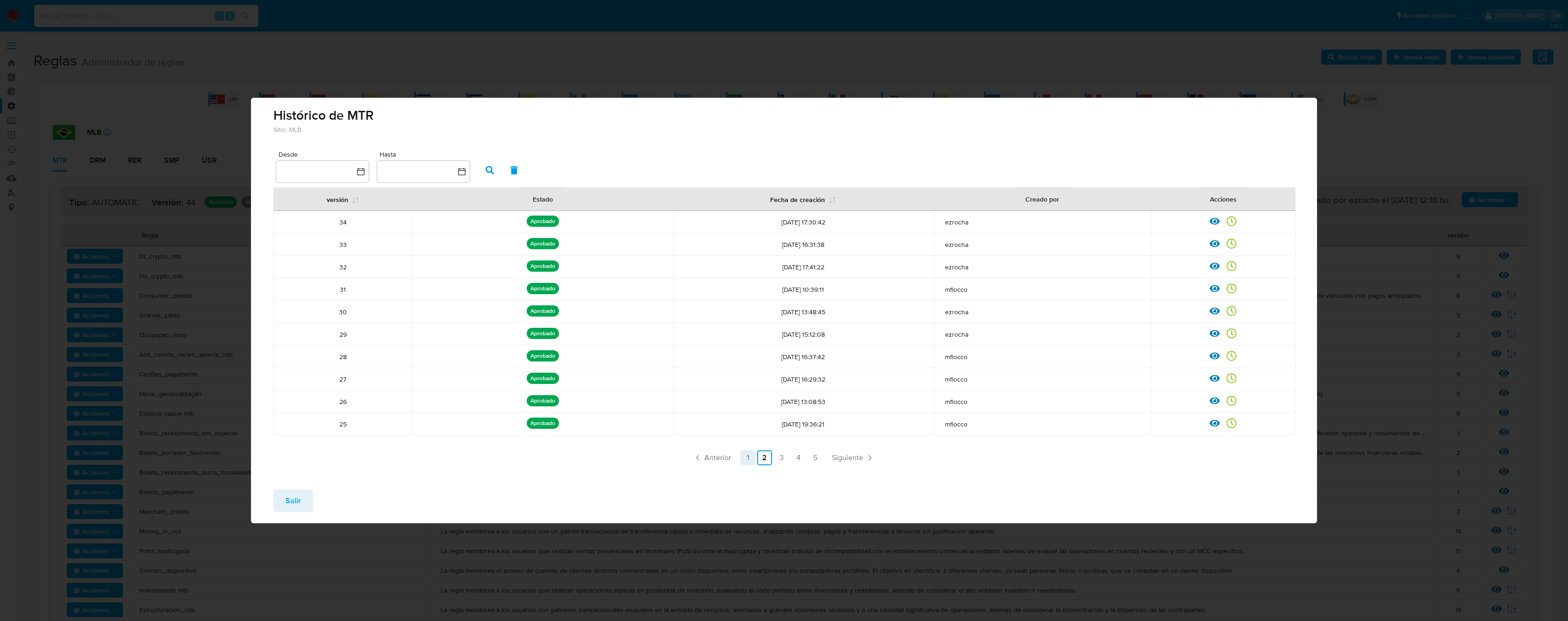
click at [750, 461] on link "1" at bounding box center [748, 458] width 15 height 15
click at [1216, 422] on icon at bounding box center [1215, 423] width 10 height 7
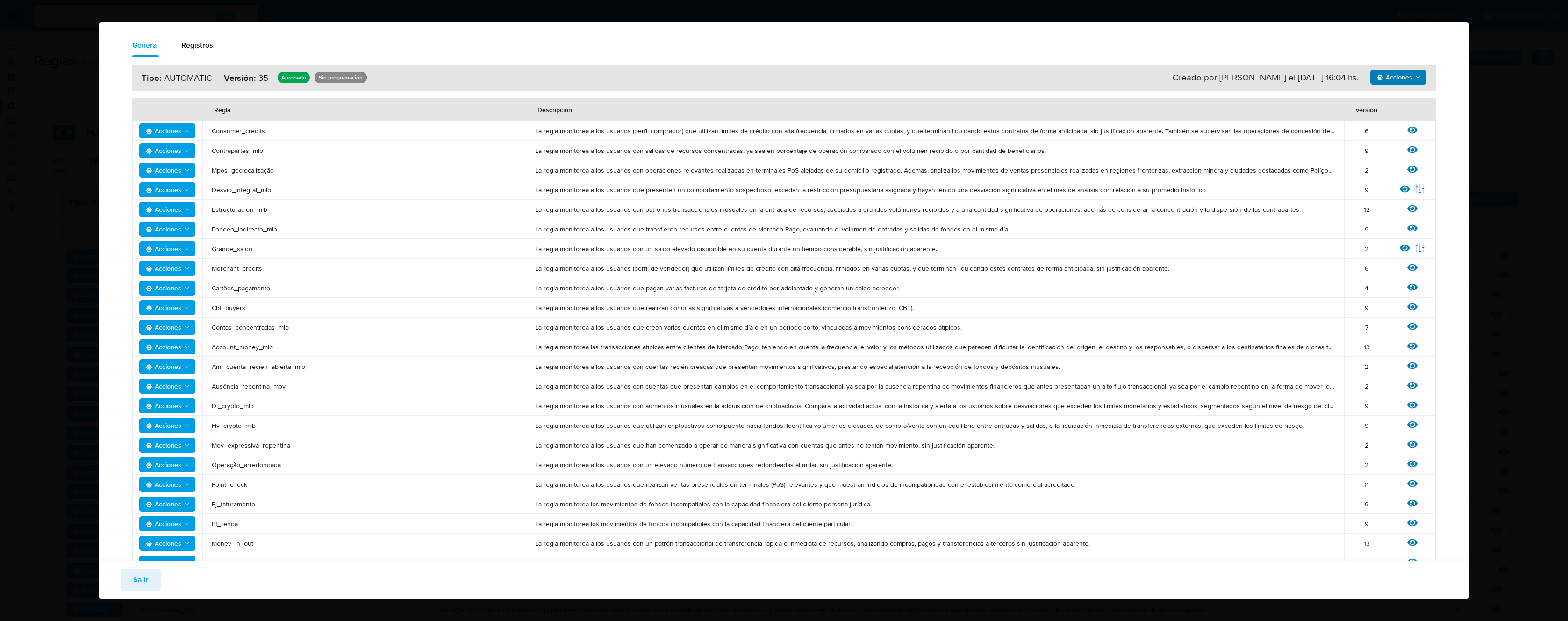
click at [1392, 81] on span "Acciones" at bounding box center [1395, 77] width 36 height 15
click at [1379, 99] on button "Ejecuciones" at bounding box center [1398, 100] width 84 height 22
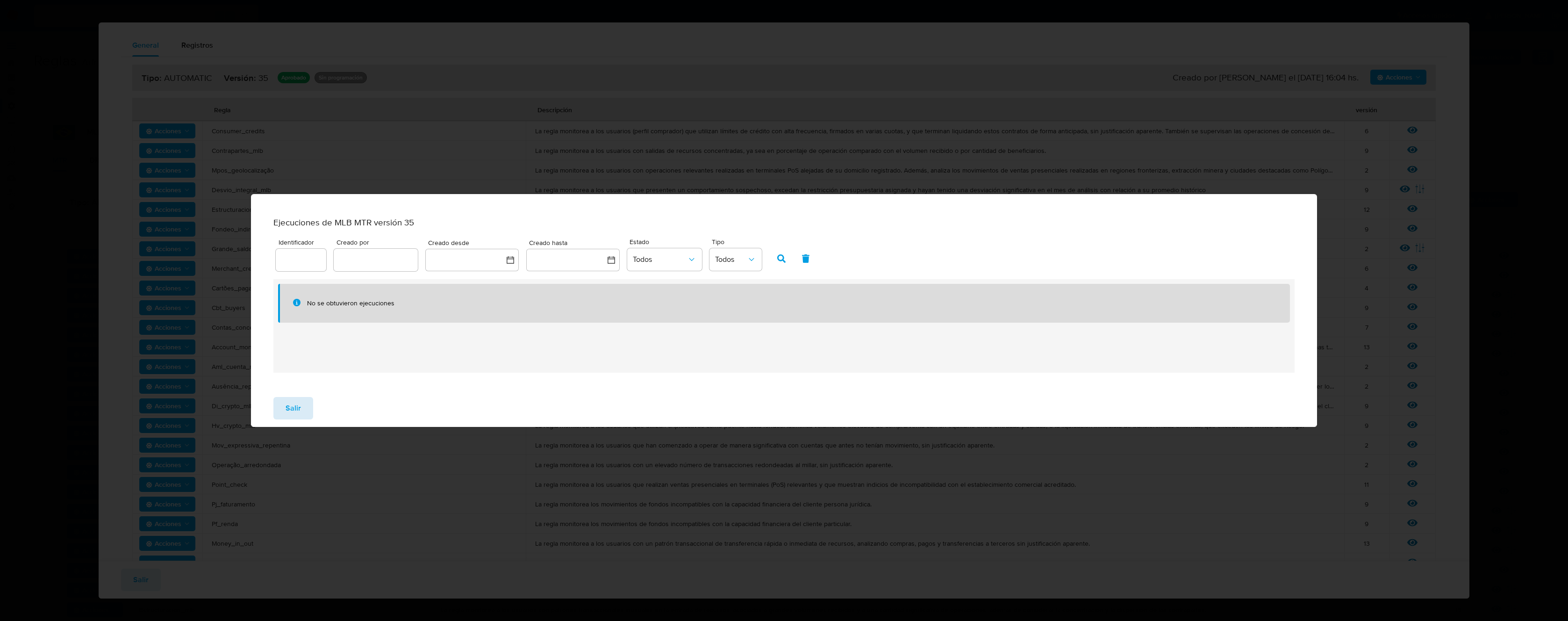
click at [292, 414] on span "Salir" at bounding box center [293, 408] width 15 height 20
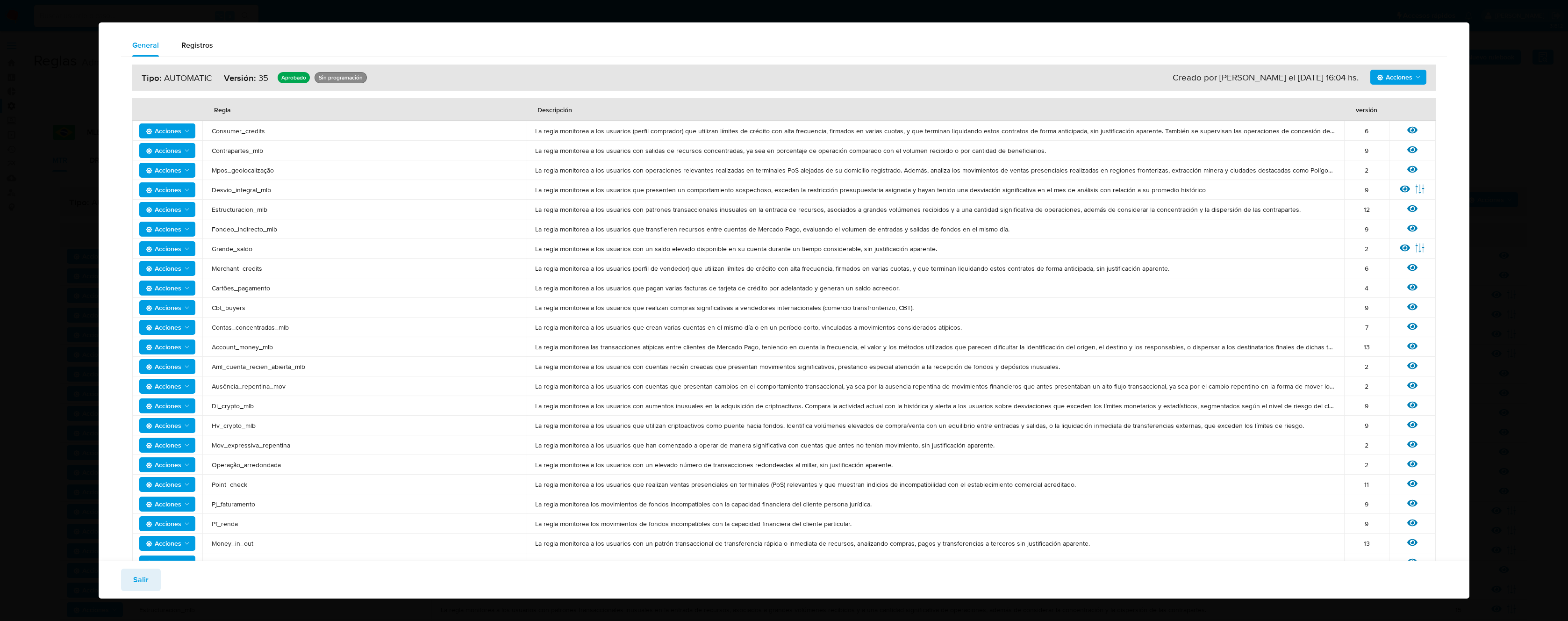
click at [140, 580] on span "Salir" at bounding box center [141, 580] width 15 height 20
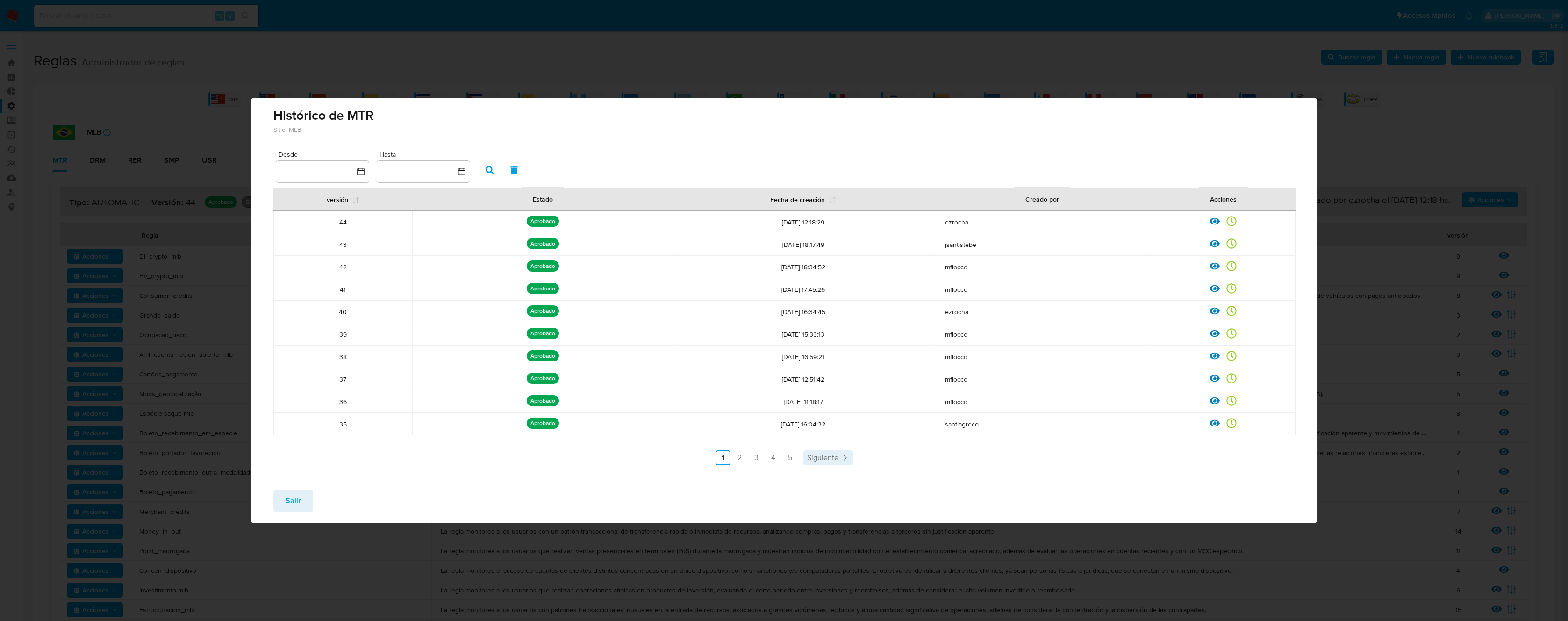
click at [829, 458] on span "Siguiente" at bounding box center [822, 458] width 31 height 7
click at [854, 236] on td "[DATE] 16:31:38" at bounding box center [804, 244] width 261 height 22
drag, startPoint x: 302, startPoint y: 502, endPoint x: 640, endPoint y: 334, distance: 377.4
click at [637, 336] on div "Histórico de MTR Sitio: MLB Desde Hasta versión Estado Fecha de creación Creado…" at bounding box center [784, 310] width 1066 height 425
click at [755, 459] on link "1" at bounding box center [748, 458] width 15 height 15
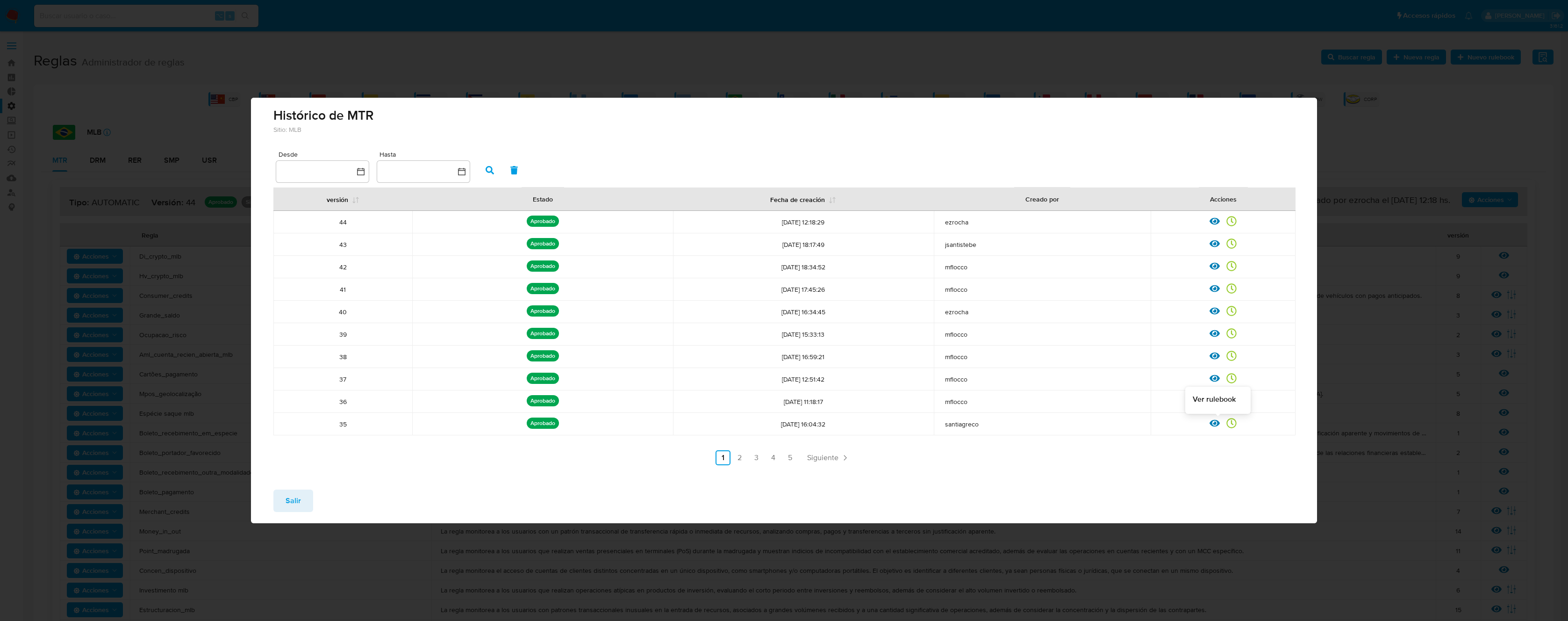
click at [1212, 424] on icon at bounding box center [1215, 423] width 10 height 7
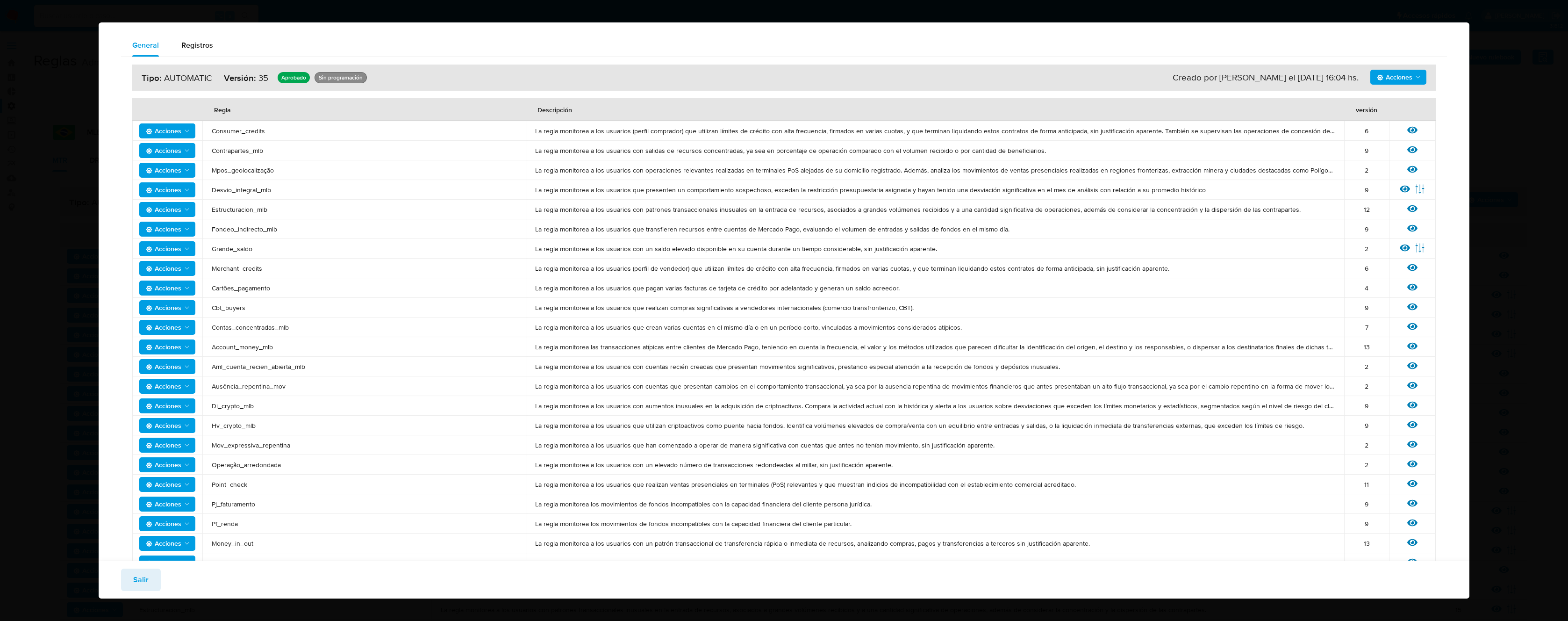
click at [1392, 65] on div "Acciones Sin ejecuciones realizadas Creado por santiagreco el [DATE] 16:04 hs. …" at bounding box center [783, 78] width 1303 height 26
click at [1389, 74] on span "Acciones" at bounding box center [1395, 77] width 36 height 15
click at [1392, 101] on button "Ejecuciones" at bounding box center [1398, 100] width 84 height 22
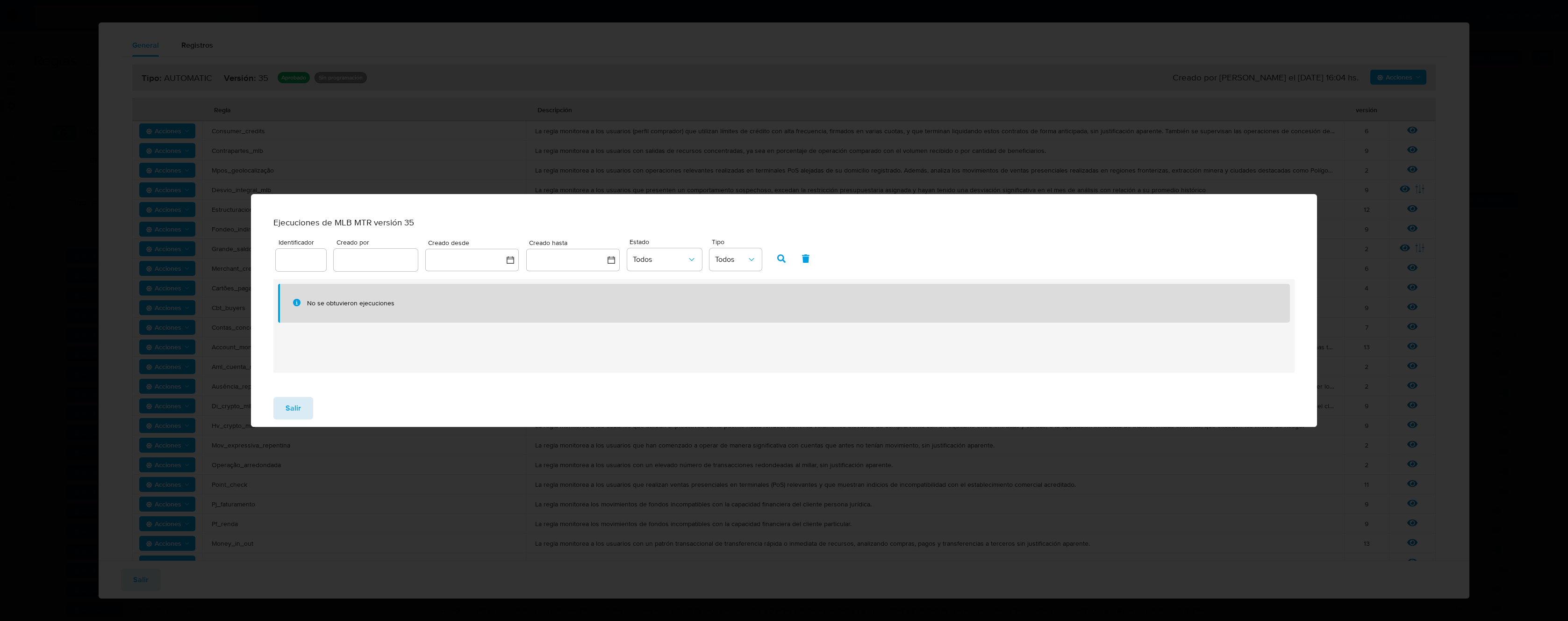
click at [287, 419] on span "Salir" at bounding box center [293, 408] width 15 height 20
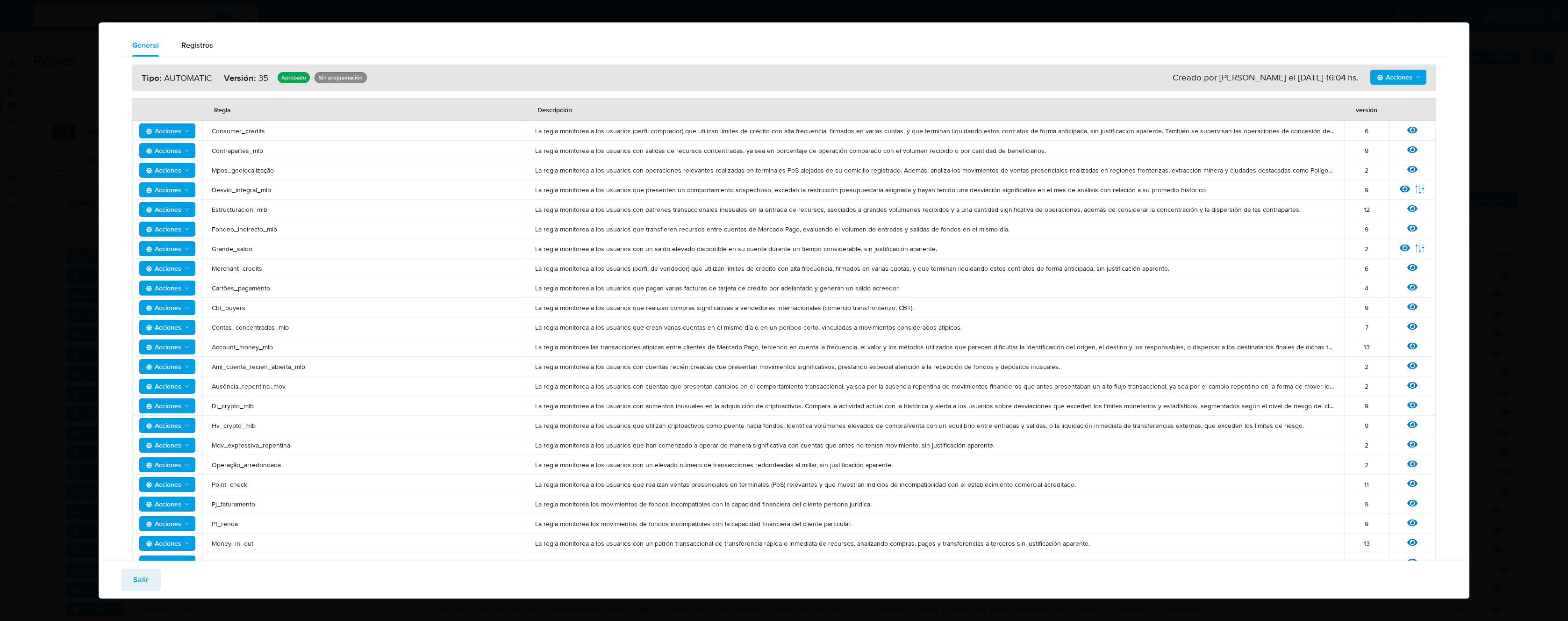
click at [440, 302] on td "Cbt_buyers" at bounding box center [364, 308] width 323 height 20
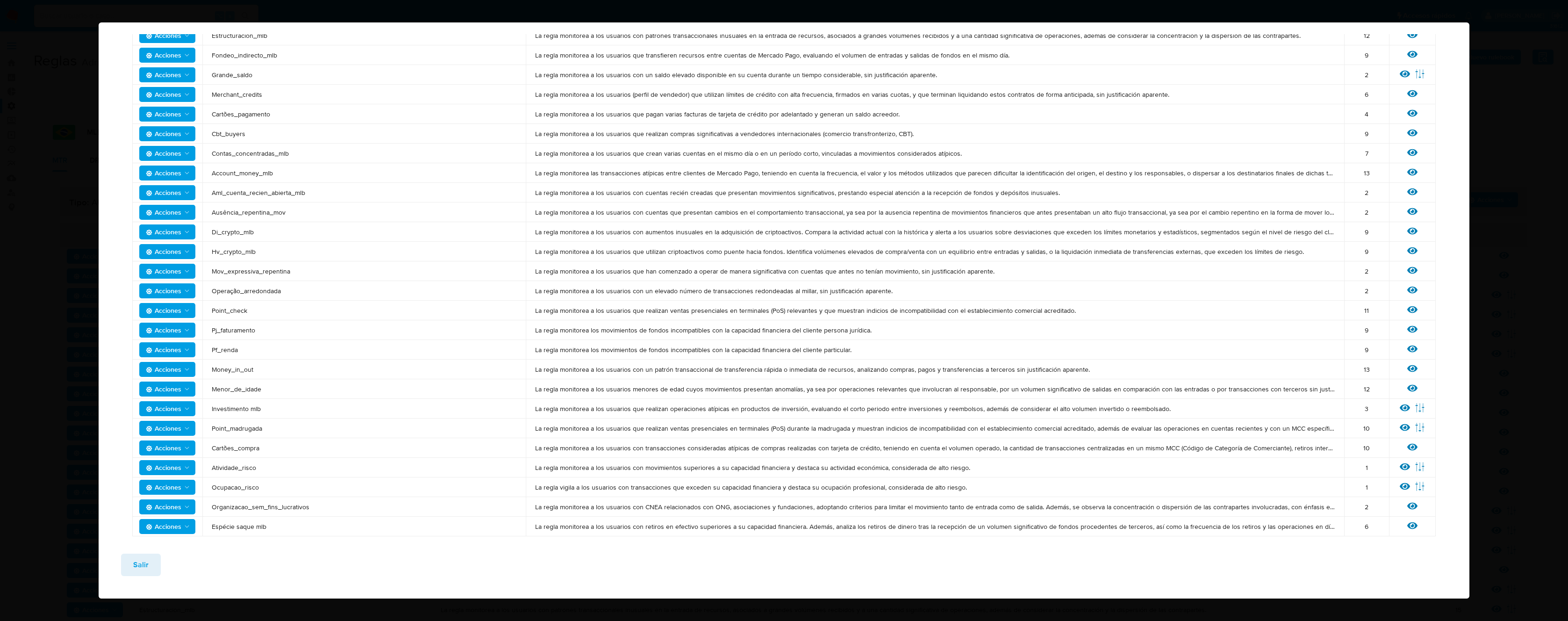
drag, startPoint x: 271, startPoint y: 449, endPoint x: 209, endPoint y: 450, distance: 62.0
click at [209, 450] on td "Cartões_compra" at bounding box center [364, 448] width 323 height 20
click at [152, 569] on button "Salir" at bounding box center [141, 564] width 40 height 22
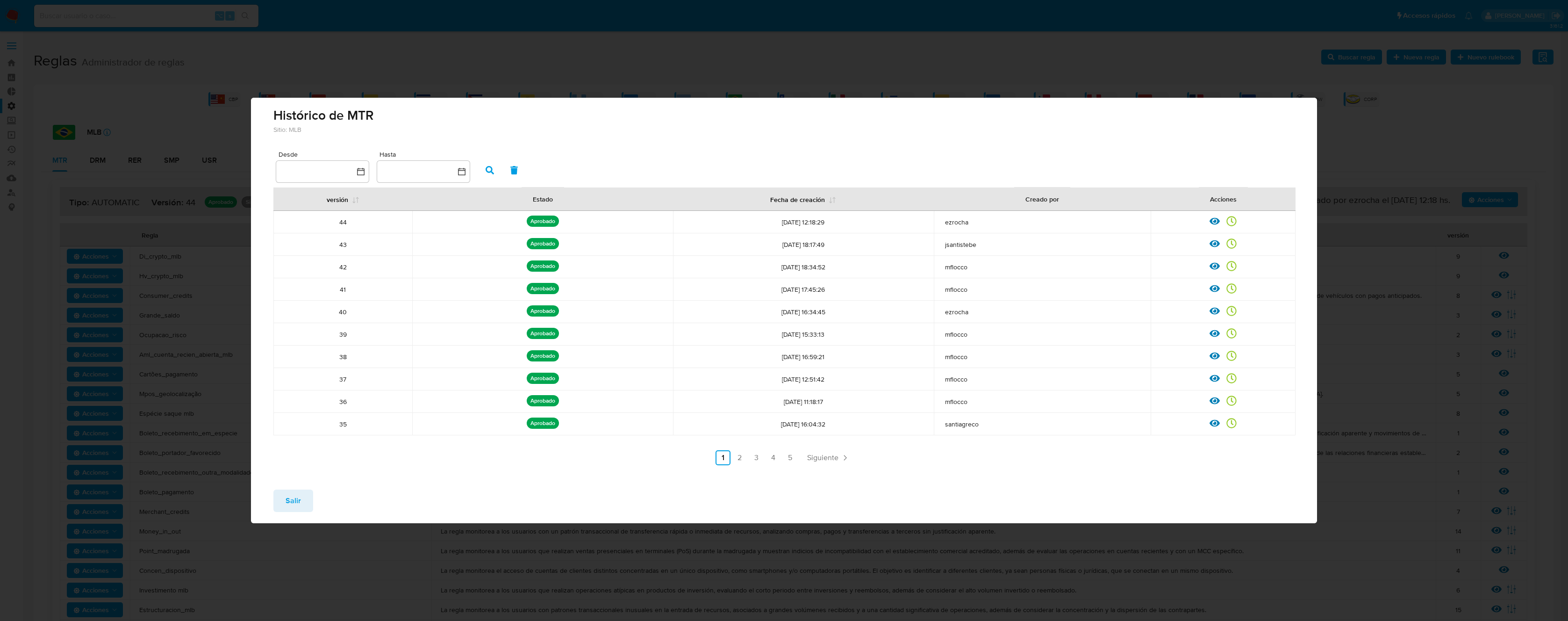
click at [294, 501] on span "Salir" at bounding box center [293, 501] width 15 height 20
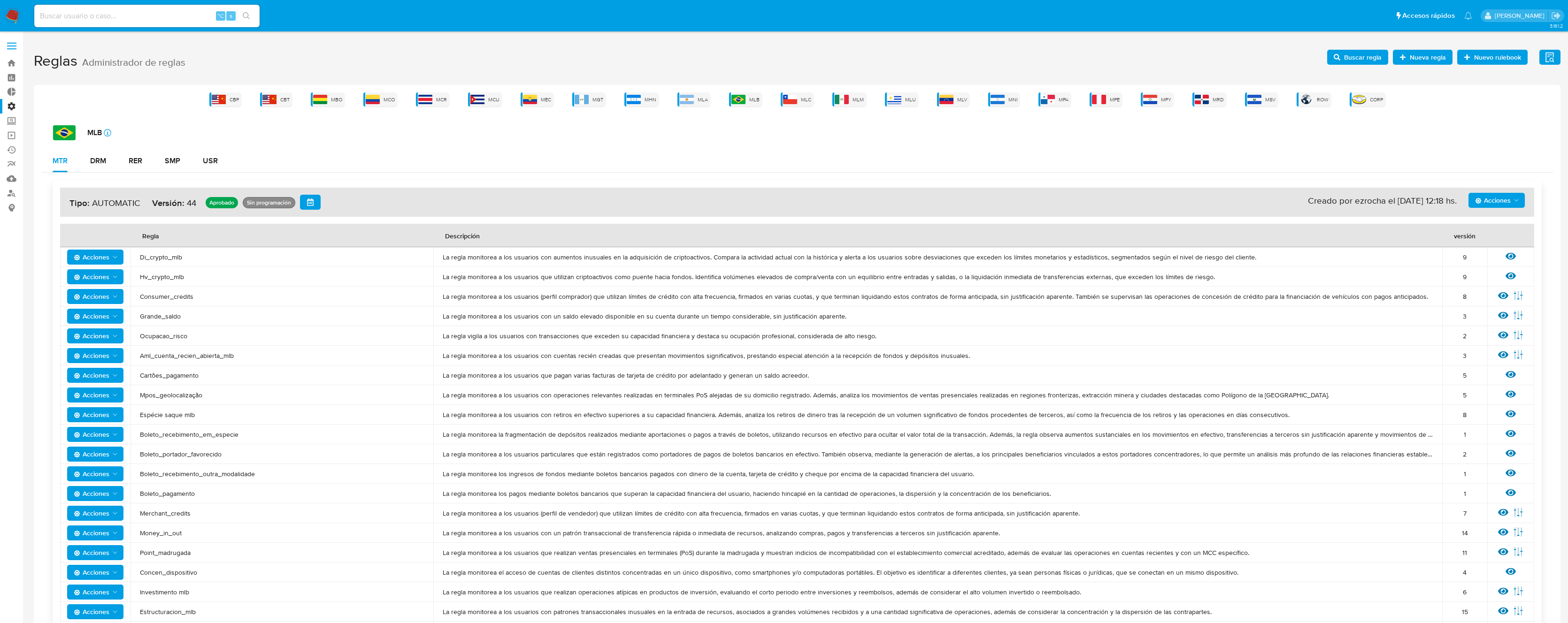
click at [1376, 52] on span "Buscar regla" at bounding box center [1363, 57] width 38 height 15
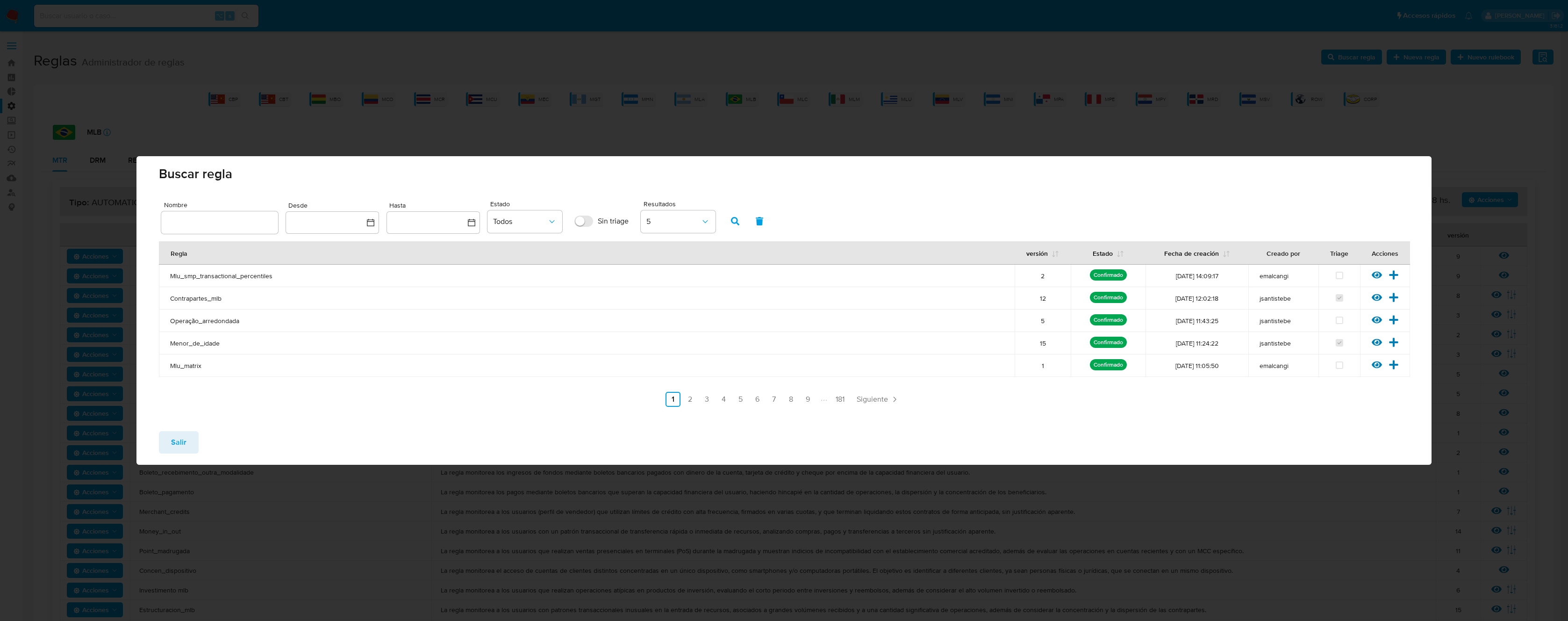
click at [242, 214] on div at bounding box center [219, 222] width 117 height 22
click at [243, 223] on input "text" at bounding box center [219, 222] width 117 height 12
click at [233, 217] on input "text" at bounding box center [219, 222] width 117 height 12
click at [231, 216] on input "text" at bounding box center [219, 222] width 117 height 12
paste input "Cartoes_compra"
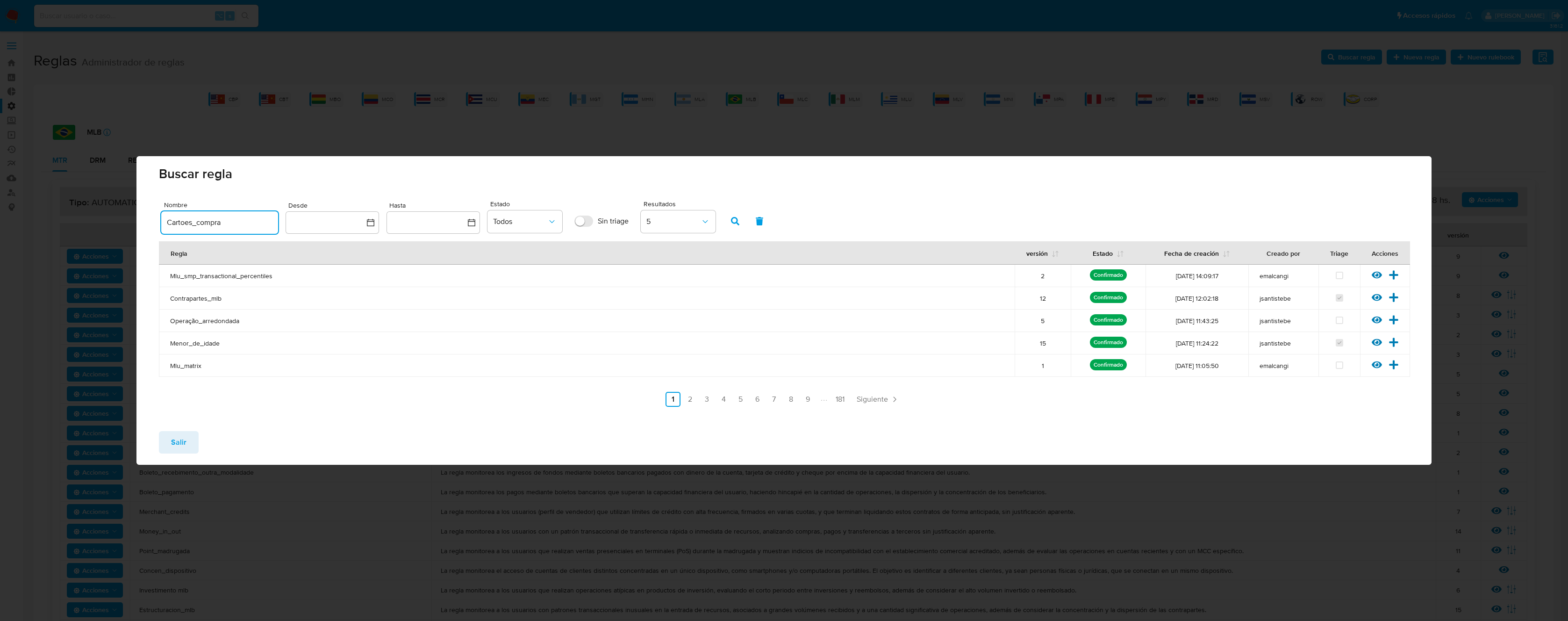
paste input "text"
type input "Cartoes_compra"
click at [739, 226] on span "button" at bounding box center [735, 221] width 9 height 16
click at [1372, 319] on icon at bounding box center [1377, 320] width 10 height 10
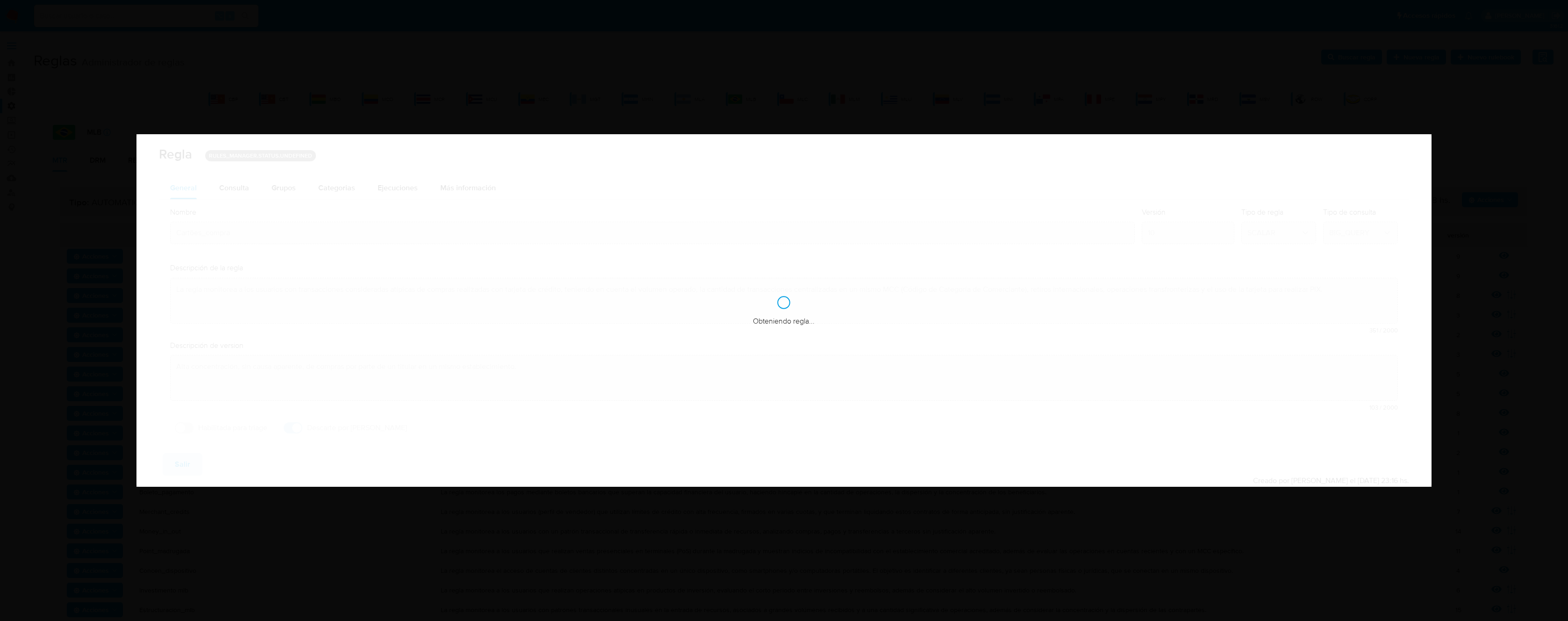
checkbox input "true"
click at [245, 185] on div "Consulta" at bounding box center [234, 188] width 30 height 7
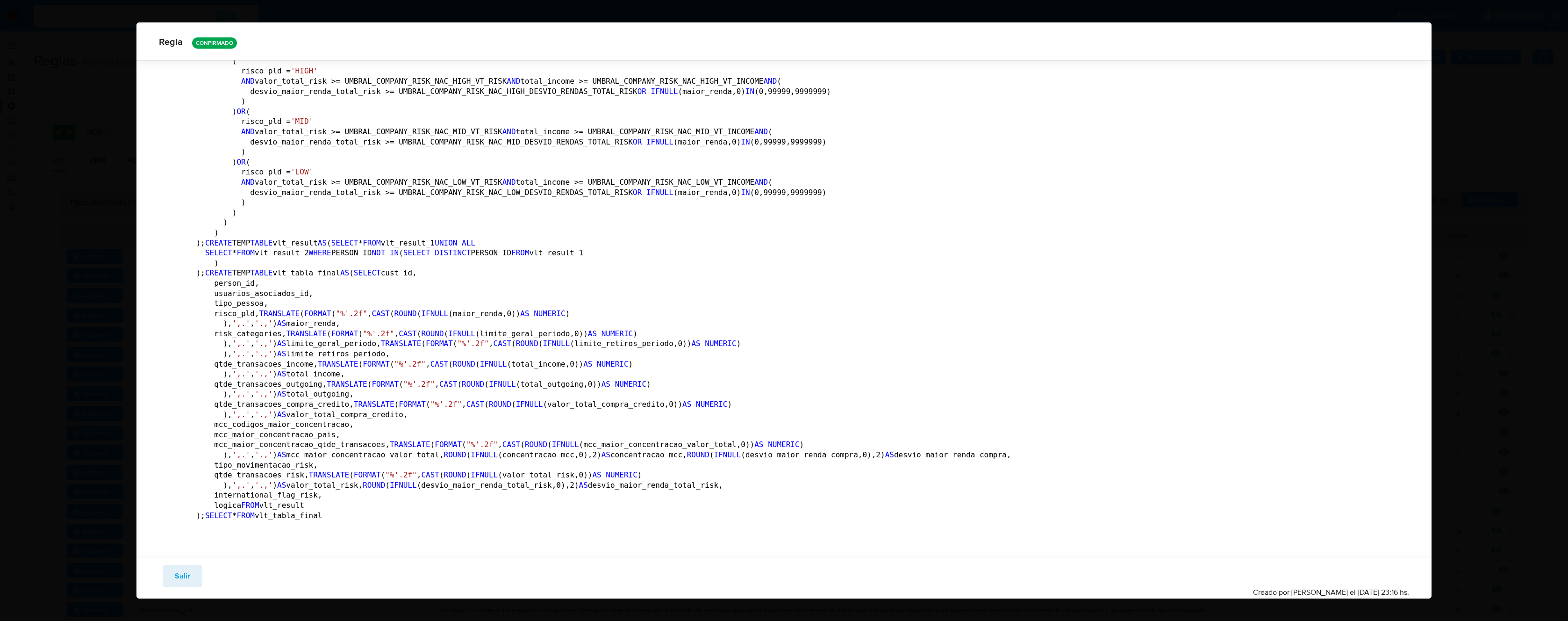
scroll to position [8792, 0]
click at [186, 571] on span "Salir" at bounding box center [182, 576] width 15 height 20
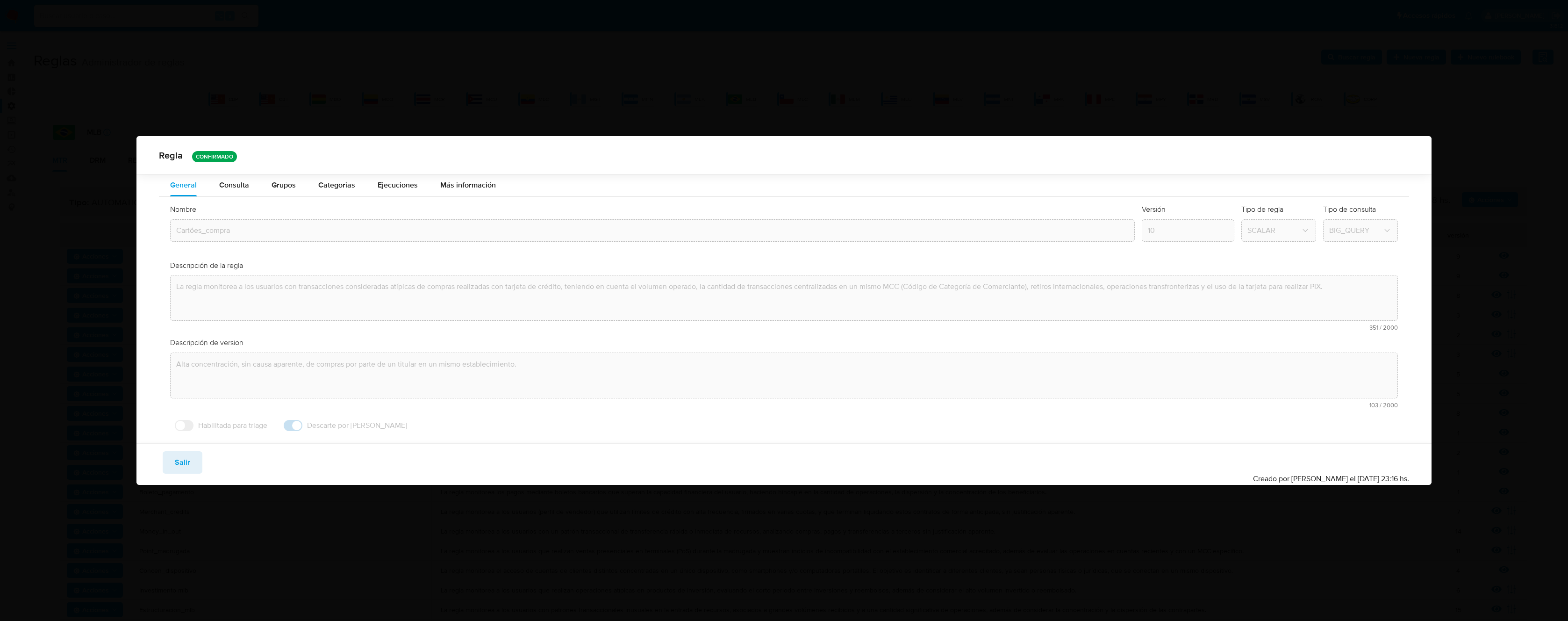
scroll to position [0, 0]
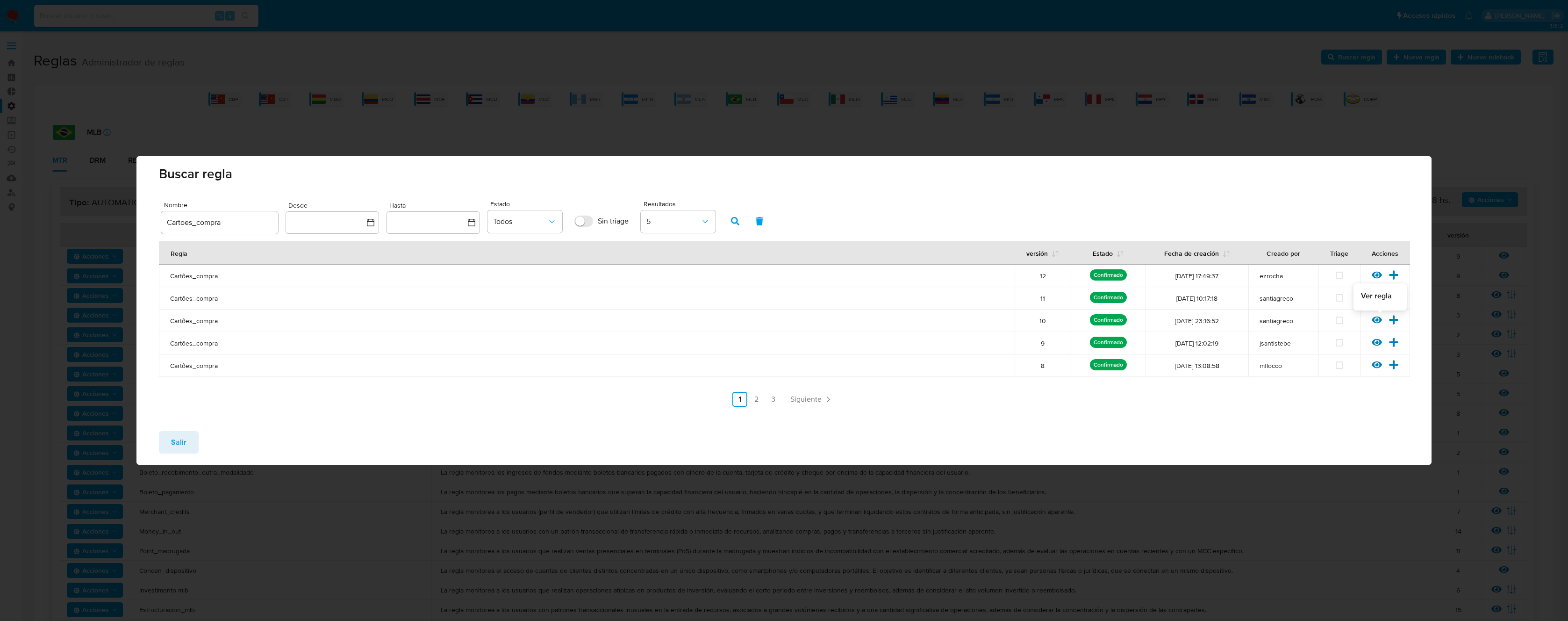
click at [1378, 321] on icon at bounding box center [1377, 320] width 10 height 10
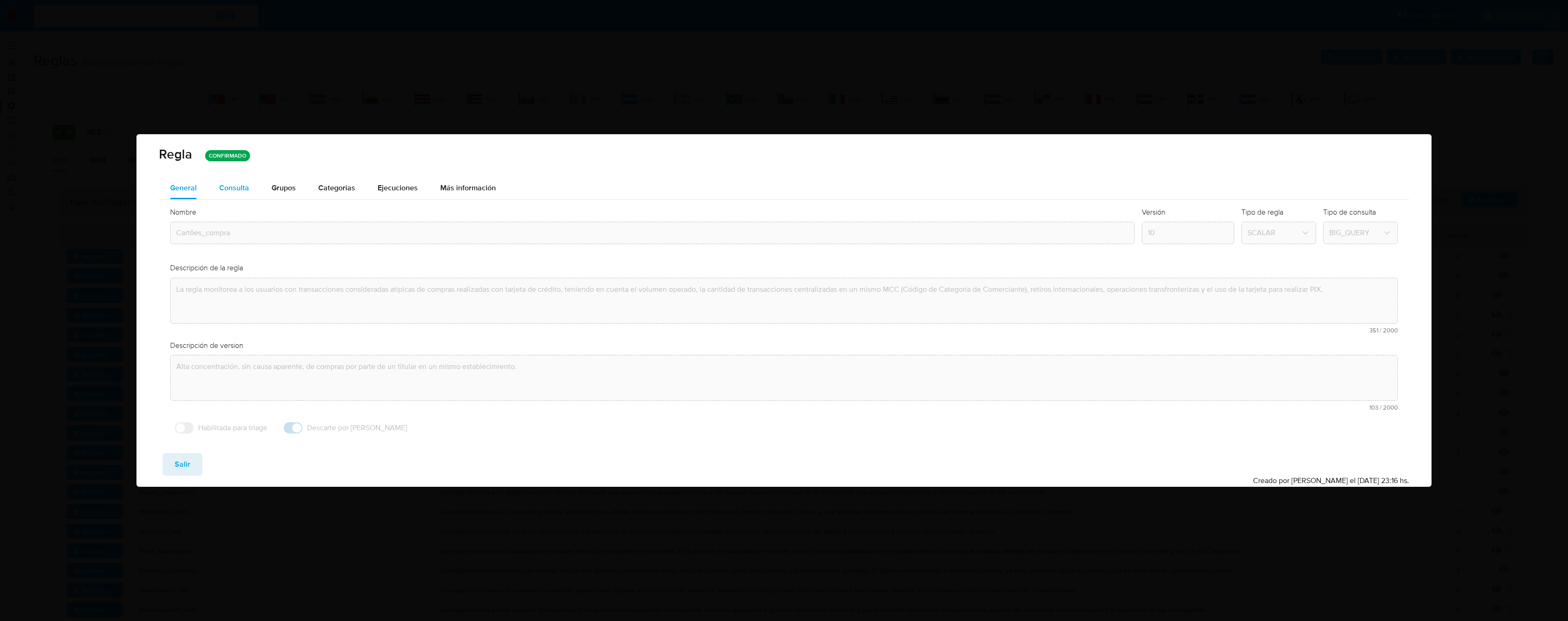
click at [224, 186] on div "Consulta" at bounding box center [234, 188] width 30 height 7
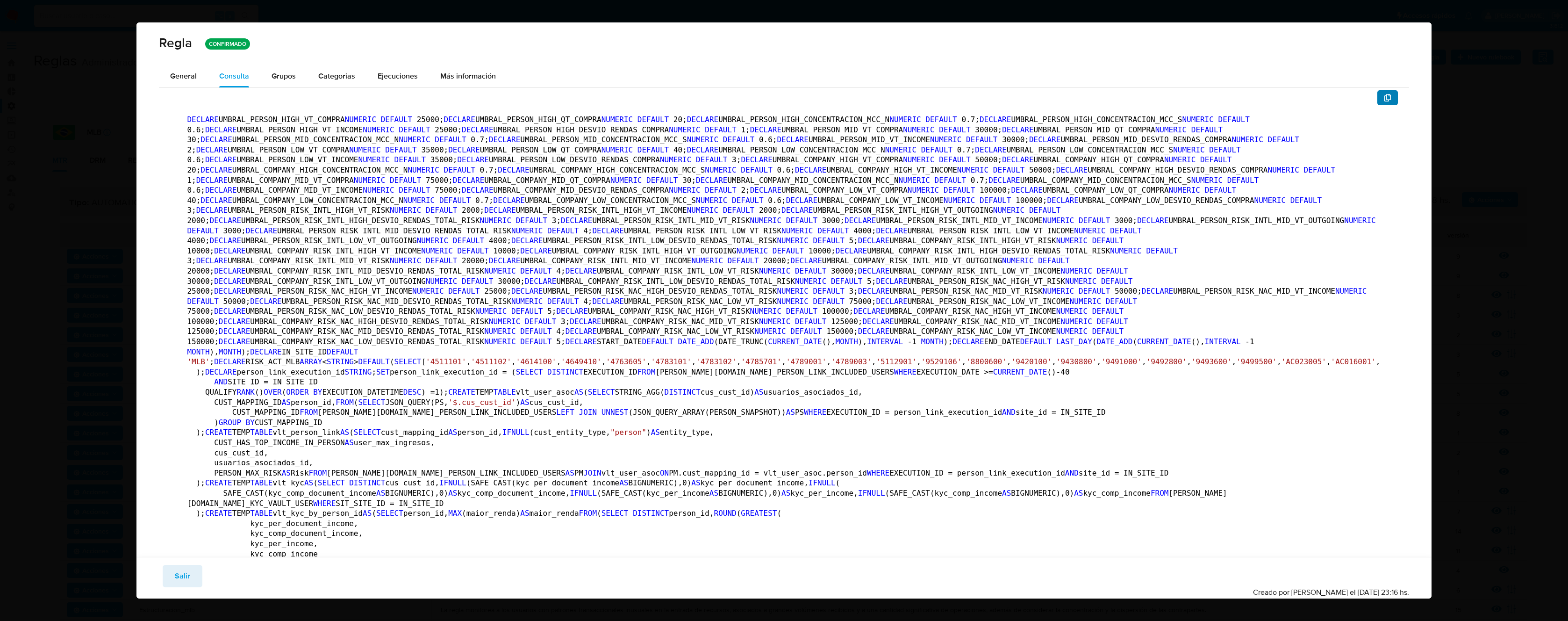
click at [1384, 99] on icon "button" at bounding box center [1387, 98] width 7 height 7
click at [181, 569] on span "Salir" at bounding box center [182, 576] width 15 height 20
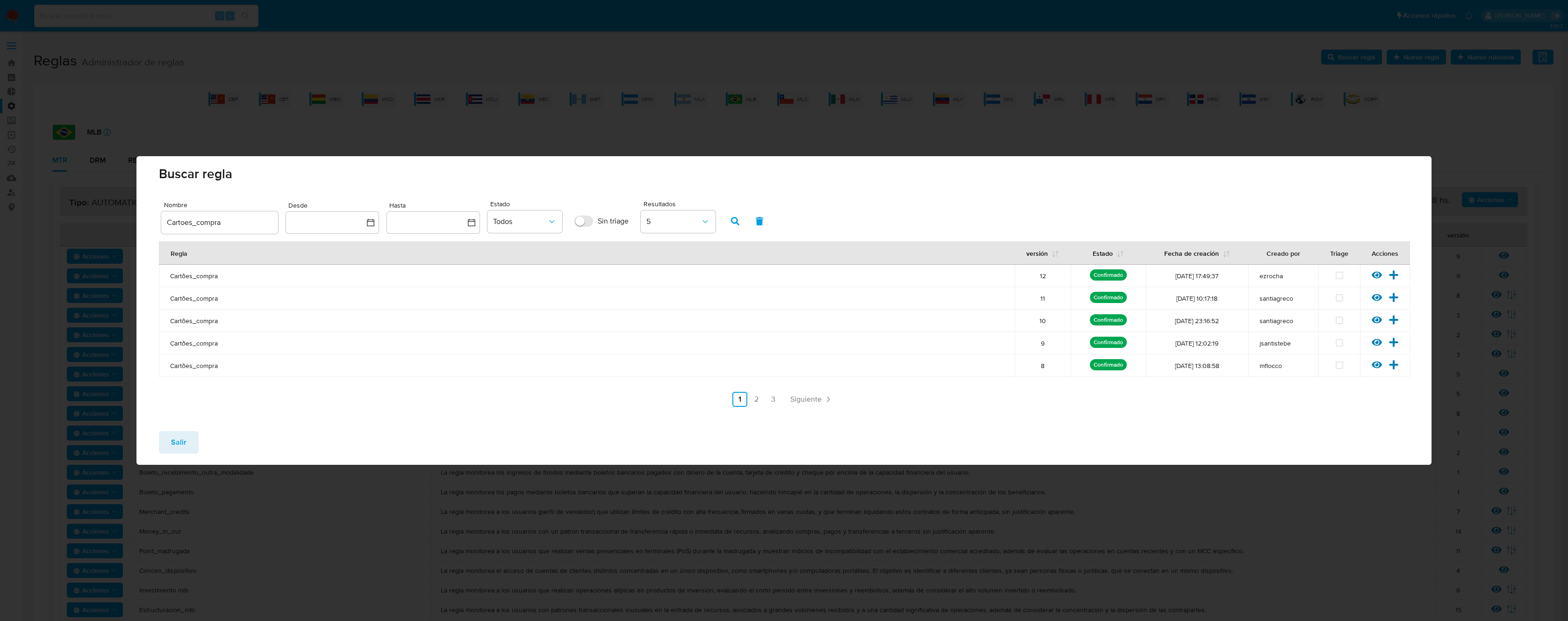
click at [181, 441] on span "Salir" at bounding box center [178, 443] width 15 height 20
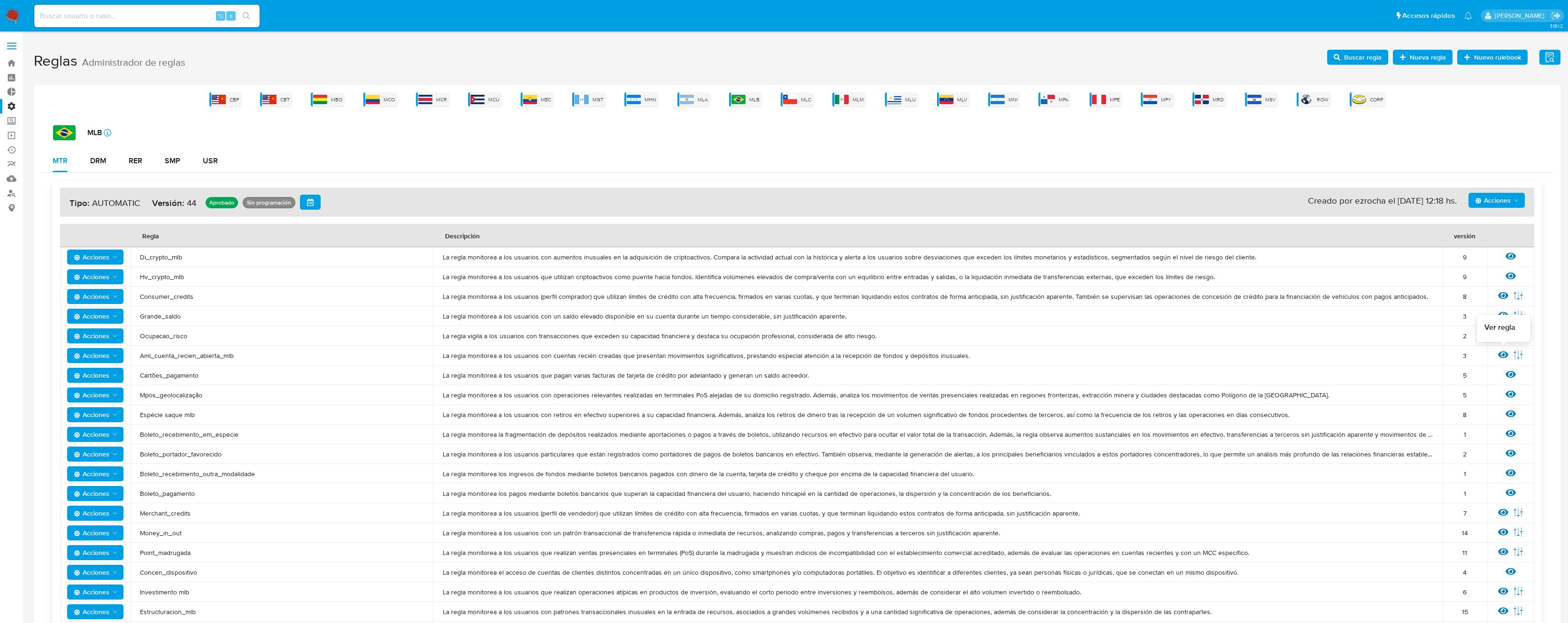
click at [1499, 354] on icon at bounding box center [1503, 355] width 10 height 7
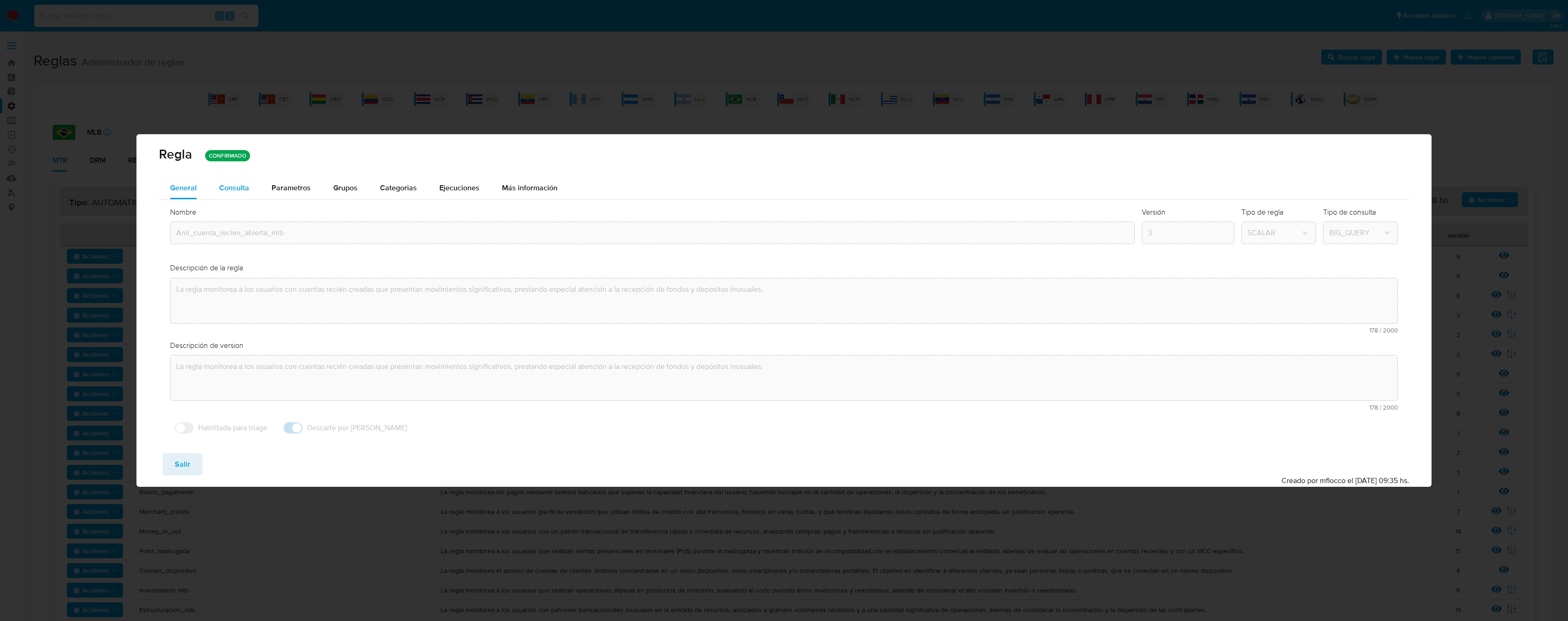
click at [236, 187] on div "Consulta" at bounding box center [234, 188] width 30 height 7
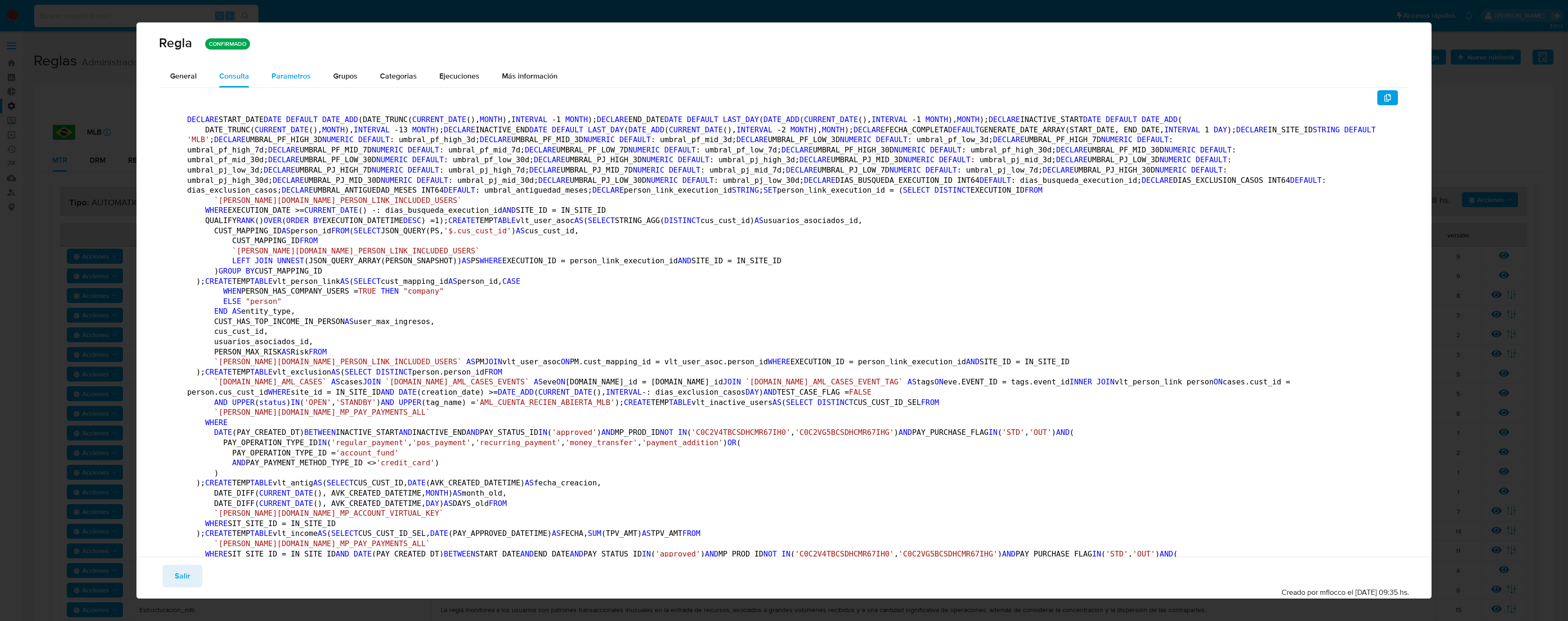
click at [290, 81] on span "Parametros" at bounding box center [291, 75] width 39 height 11
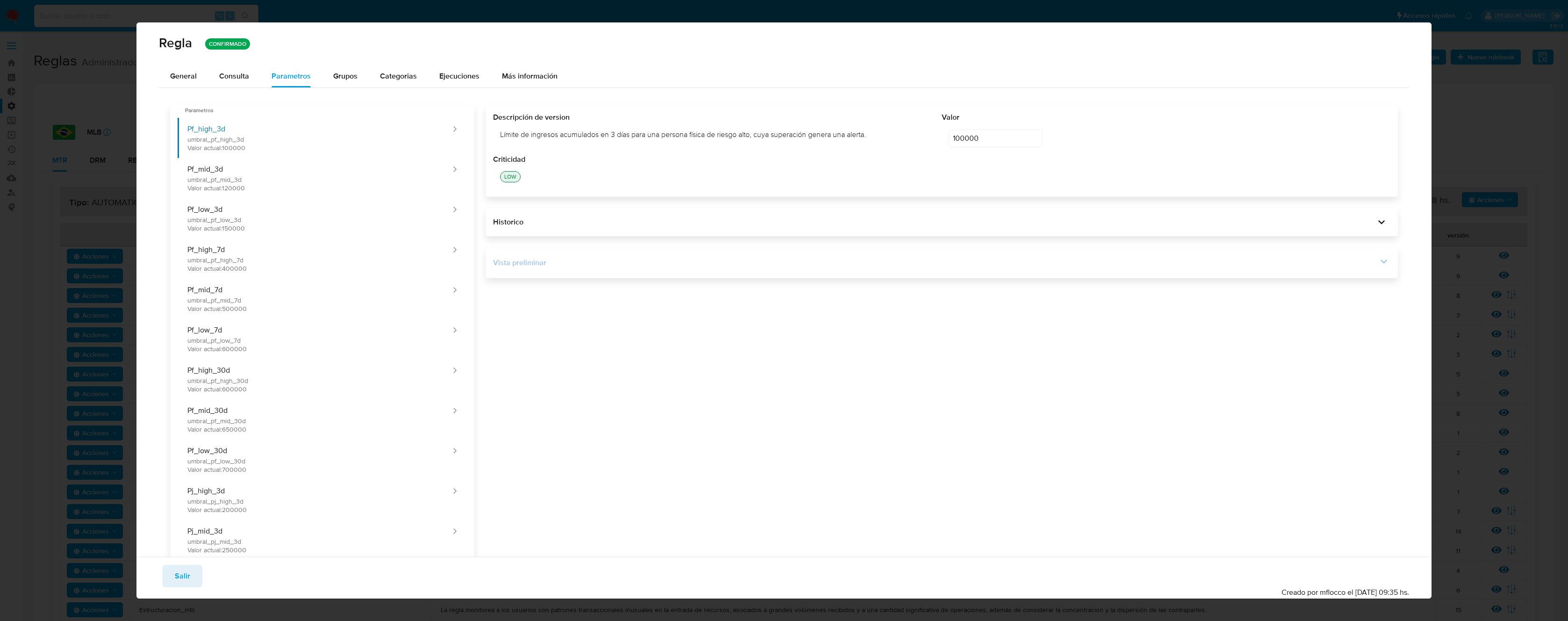
click at [1365, 262] on div "Vista preliminar" at bounding box center [935, 263] width 884 height 10
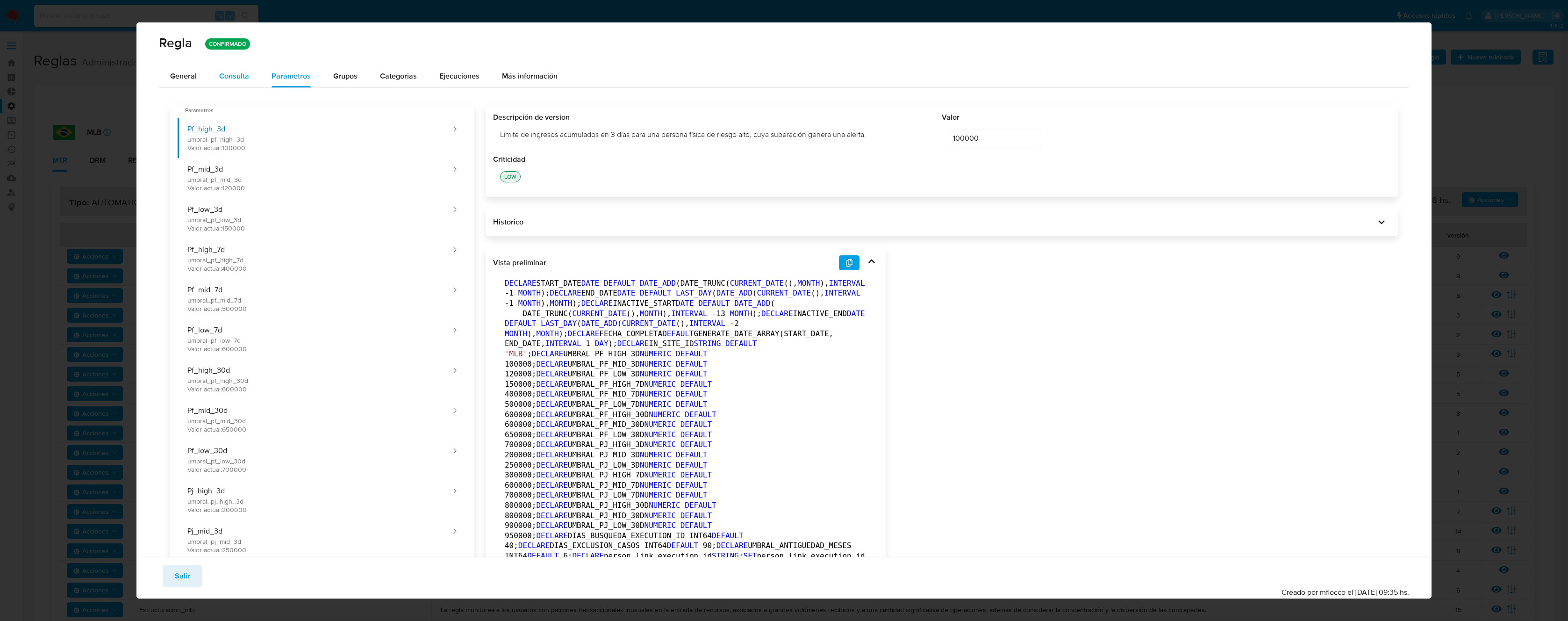
click at [227, 76] on div "Consulta" at bounding box center [234, 76] width 30 height 7
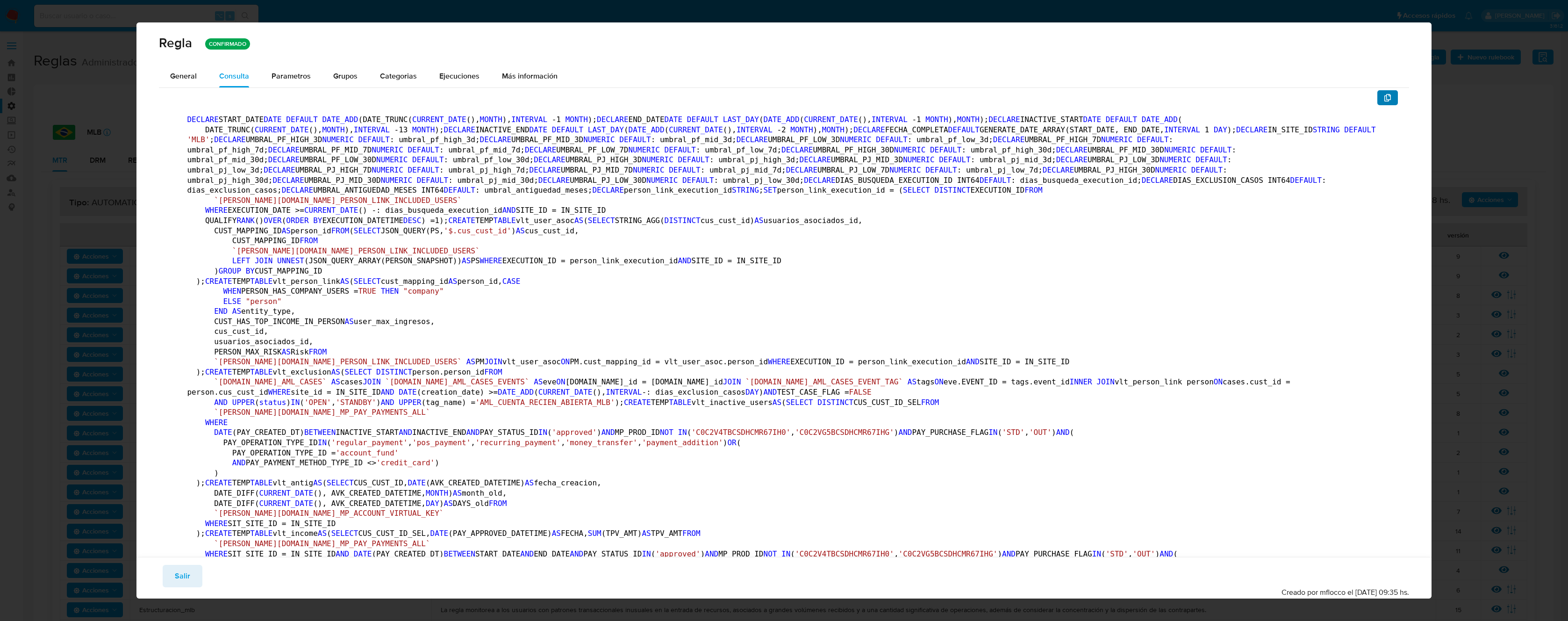
click at [1385, 99] on button "button" at bounding box center [1387, 97] width 20 height 15
click at [186, 586] on span "Salir" at bounding box center [182, 576] width 15 height 20
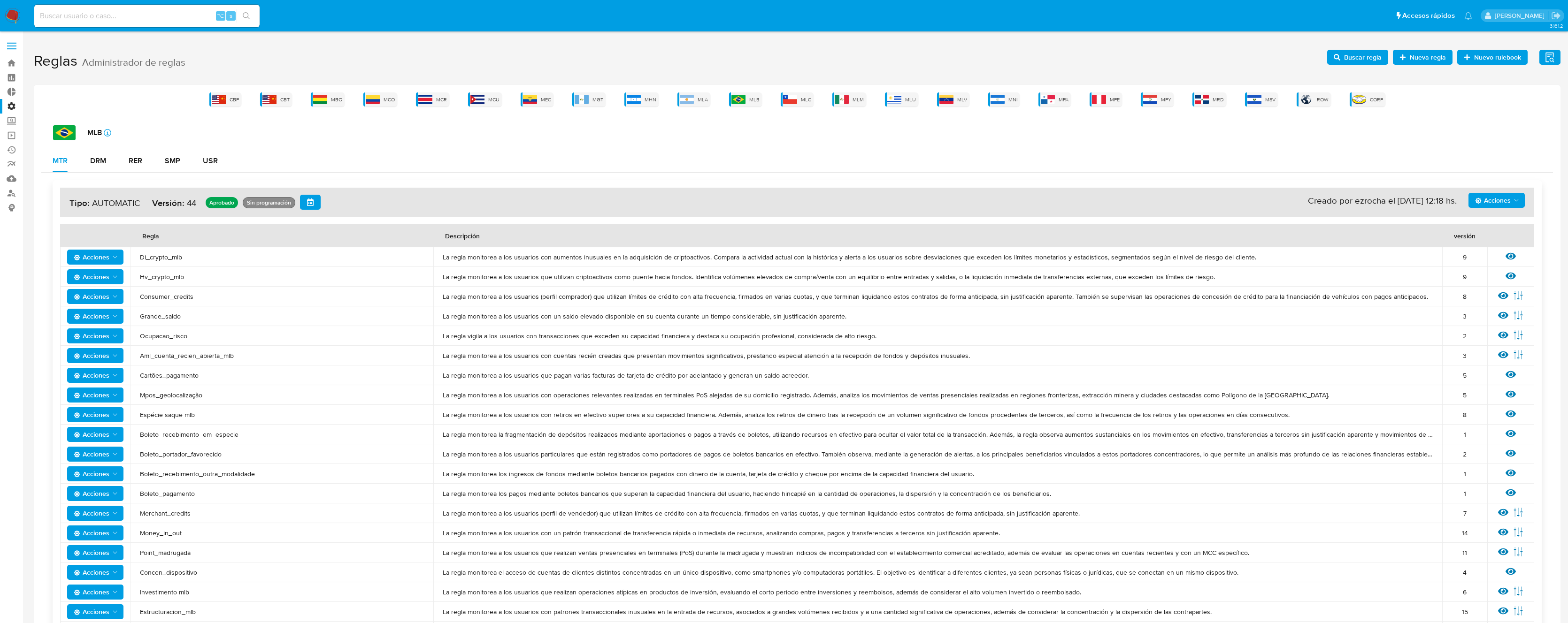
click at [259, 361] on td "Aml_cuenta_recien_abierta_mlb" at bounding box center [282, 355] width 303 height 20
click at [246, 352] on span "Aml_cuenta_recien_abierta_mlb" at bounding box center [282, 356] width 284 height 9
click at [200, 352] on span "Aml_cuenta_recien_abierta_mlb" at bounding box center [282, 356] width 284 height 9
click at [1523, 356] on icon at bounding box center [1518, 354] width 10 height 10
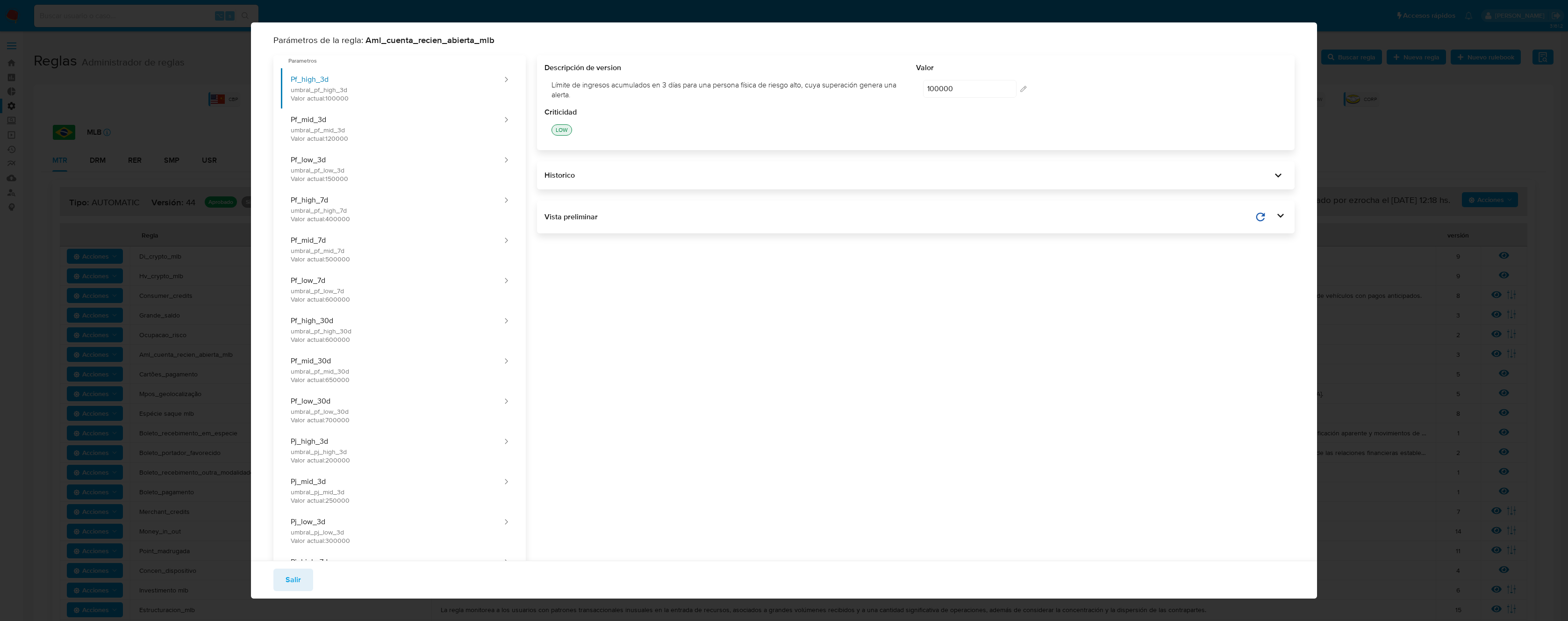
scroll to position [377, 0]
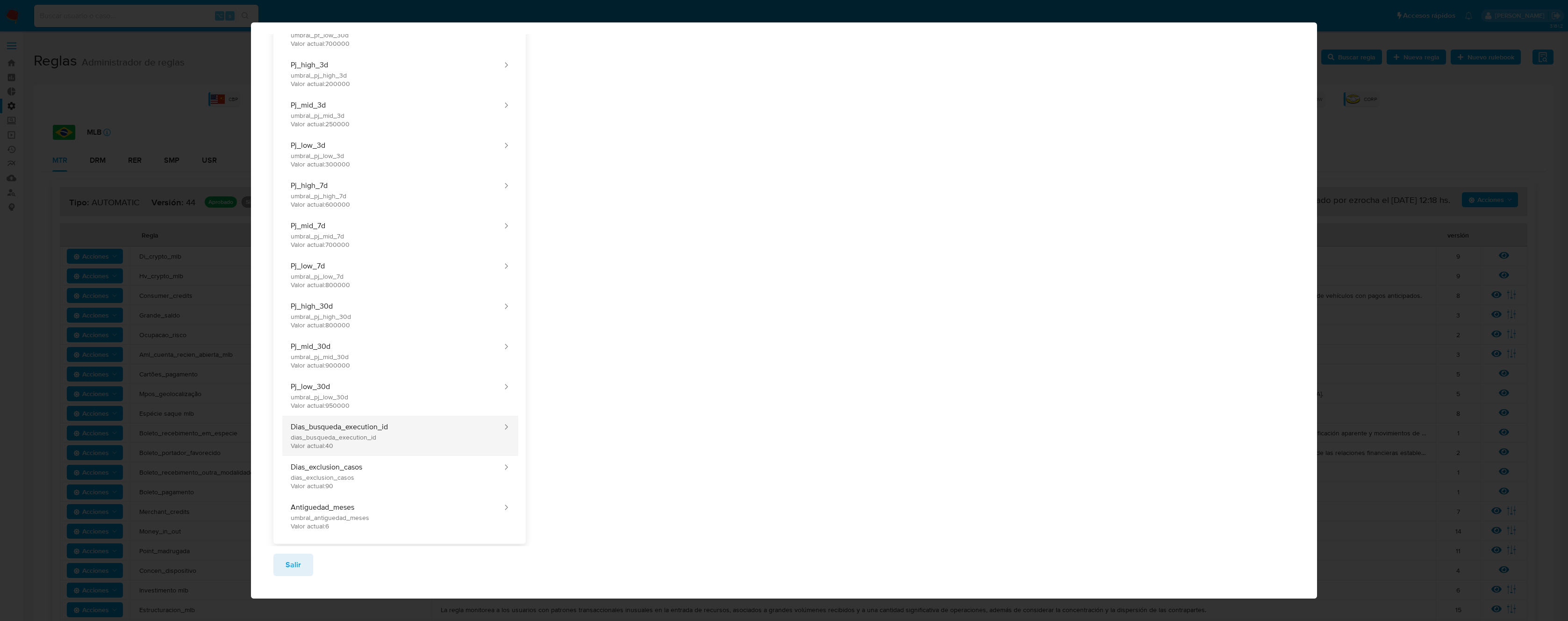
click at [498, 423] on button "Dias_busqueda_execution_id dias_busqueda_execution_id Valor actual: 40" at bounding box center [392, 435] width 223 height 40
type input "40"
click at [458, 429] on button "Dias_busqueda_execution_id dias_busqueda_execution_id Valor actual: 40" at bounding box center [392, 435] width 223 height 40
